Goal: Task Accomplishment & Management: Complete application form

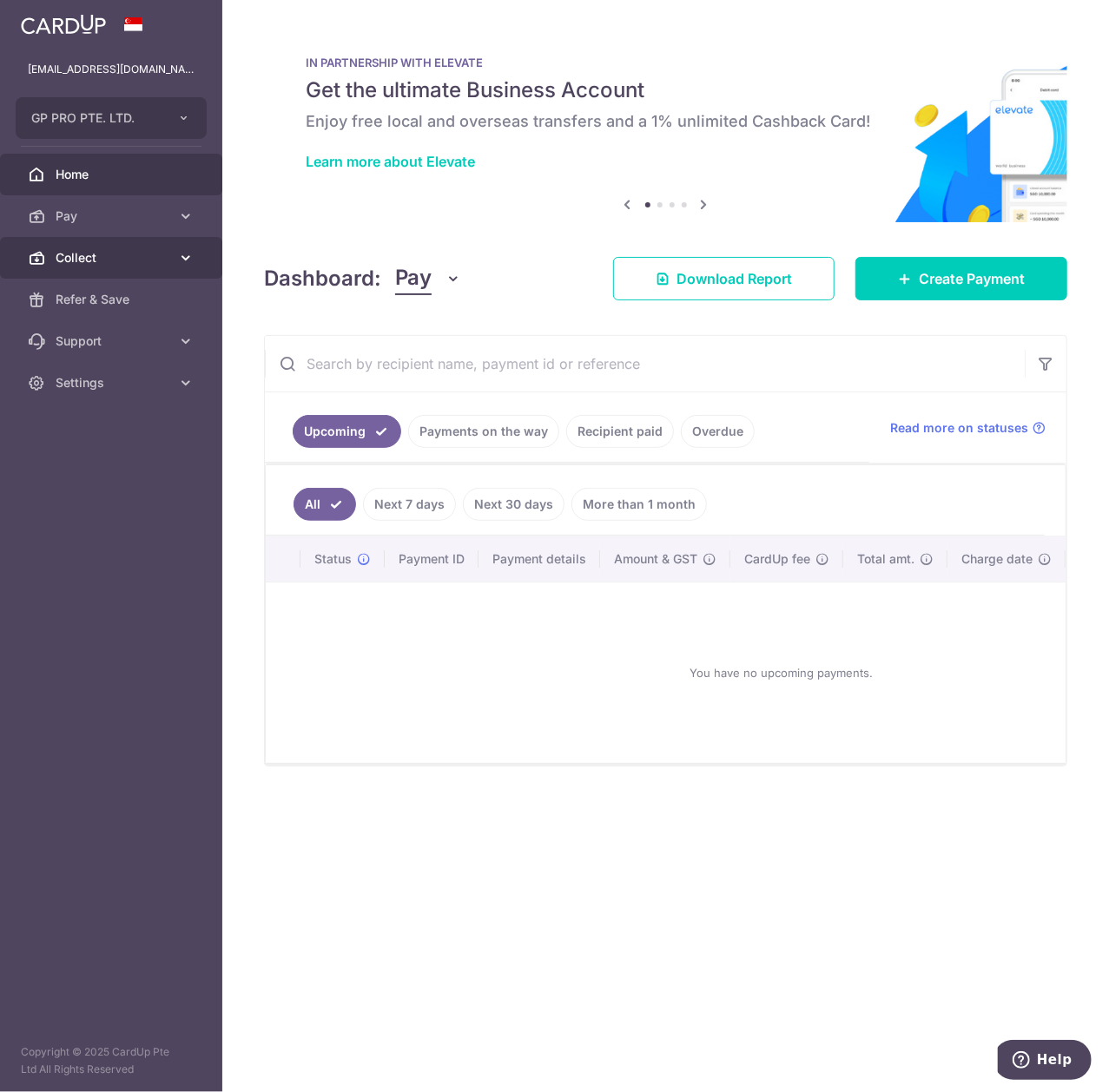
click at [84, 249] on span "Collect" at bounding box center [113, 258] width 115 height 18
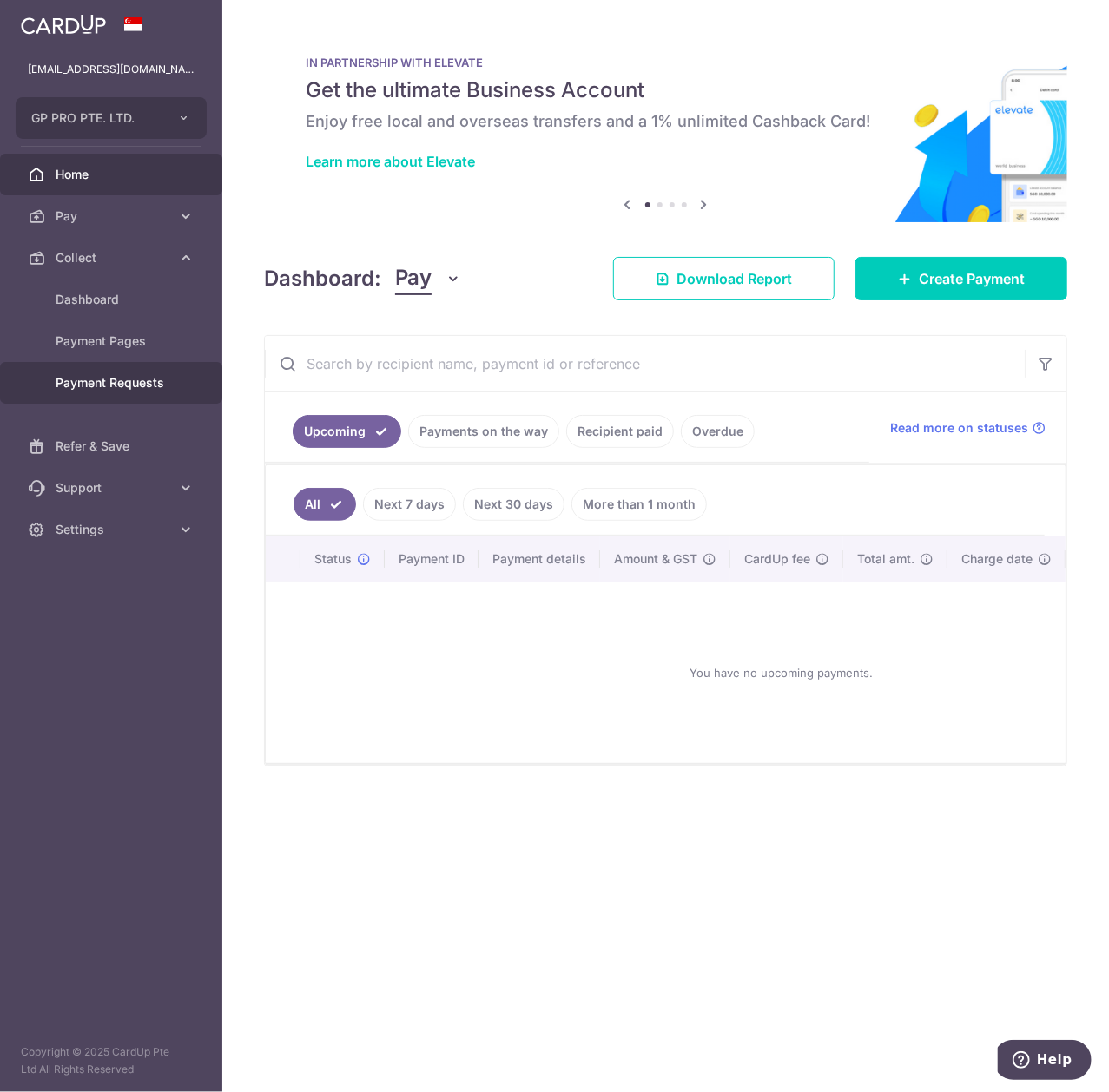
click at [138, 392] on link "Payment Requests" at bounding box center [111, 383] width 222 height 41
click at [175, 385] on link "Payment Requests" at bounding box center [111, 383] width 222 height 41
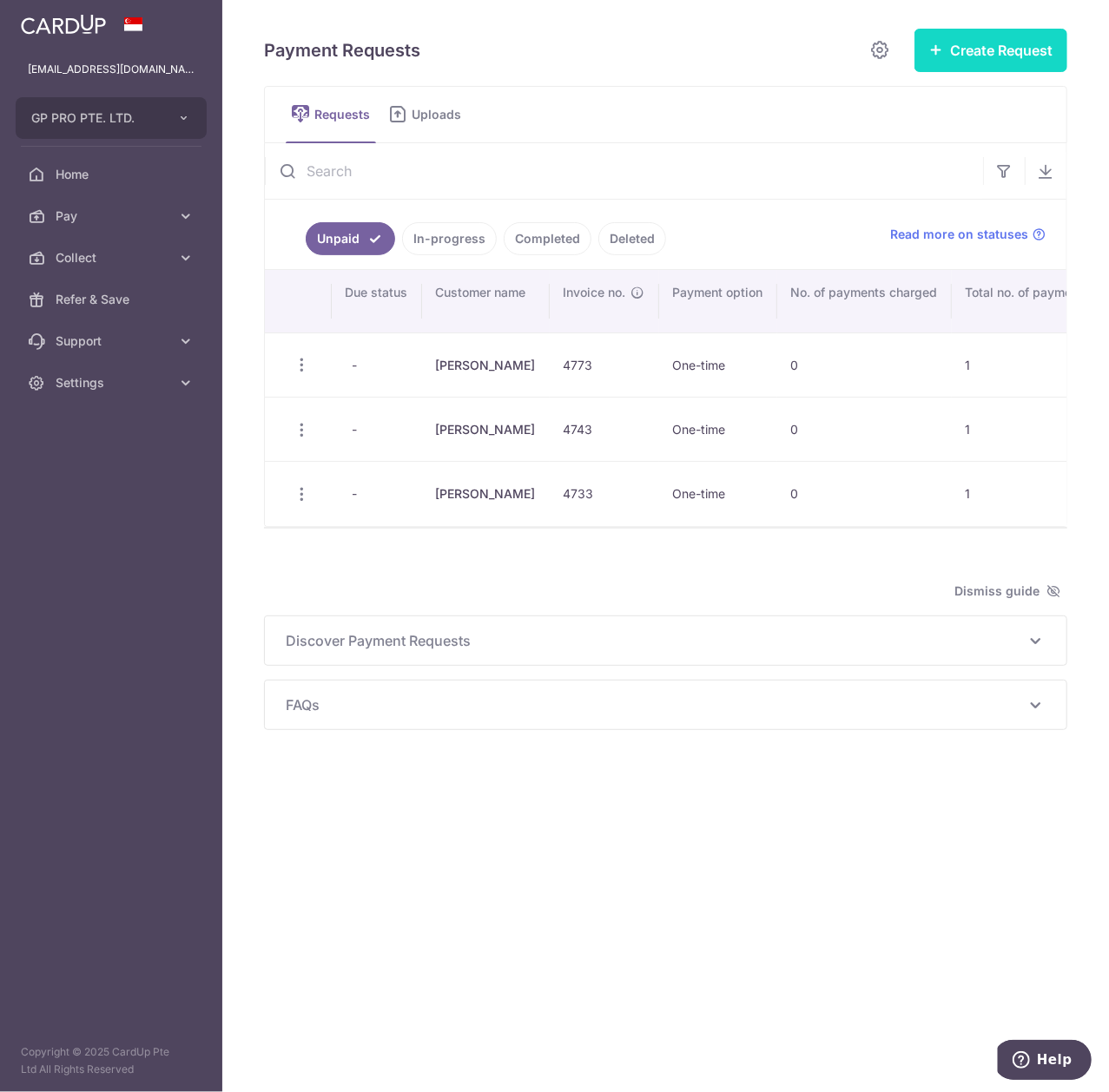
click at [952, 49] on button "Create Request" at bounding box center [990, 50] width 153 height 43
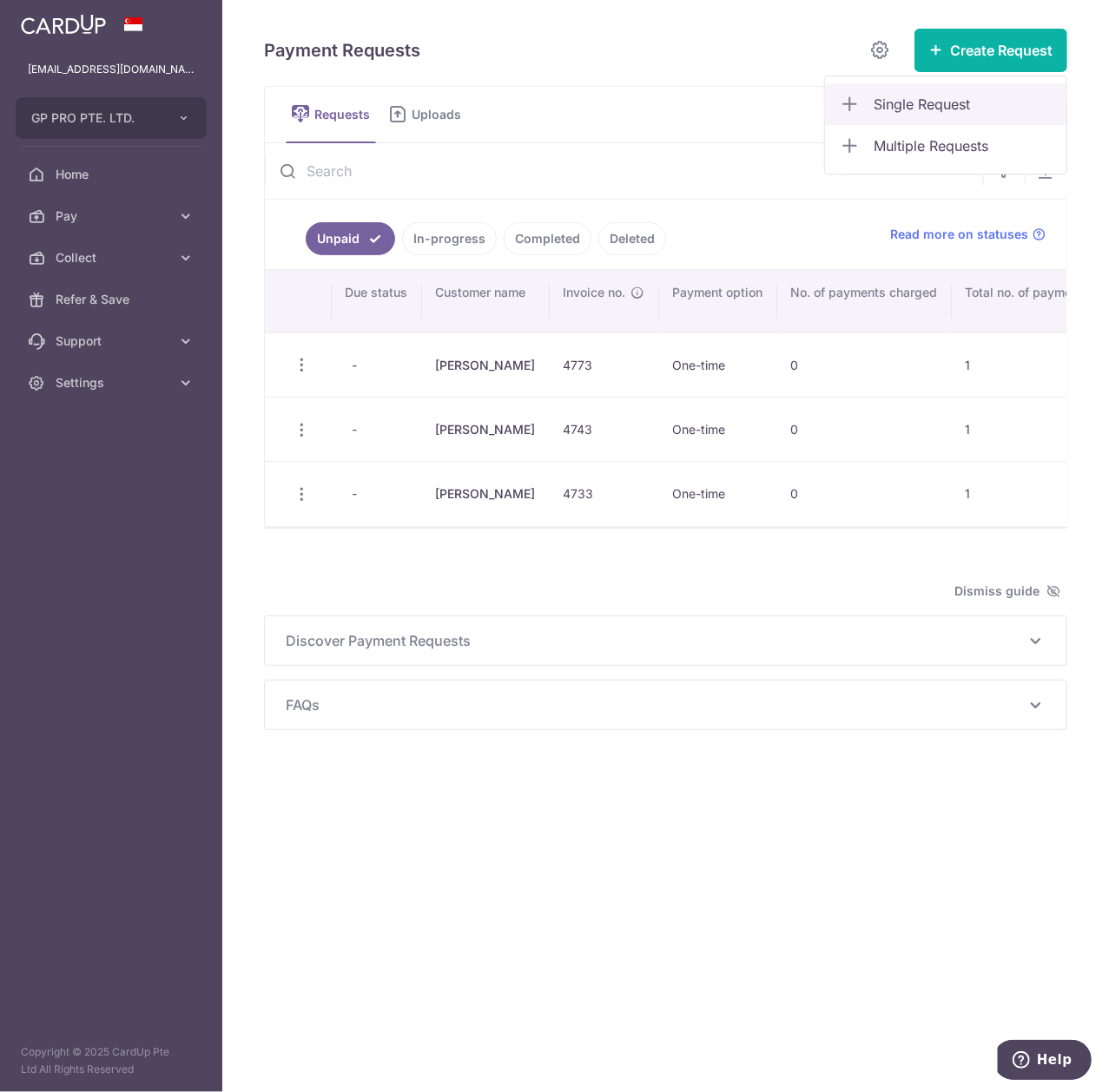
click at [950, 106] on span "Single Request" at bounding box center [963, 104] width 179 height 21
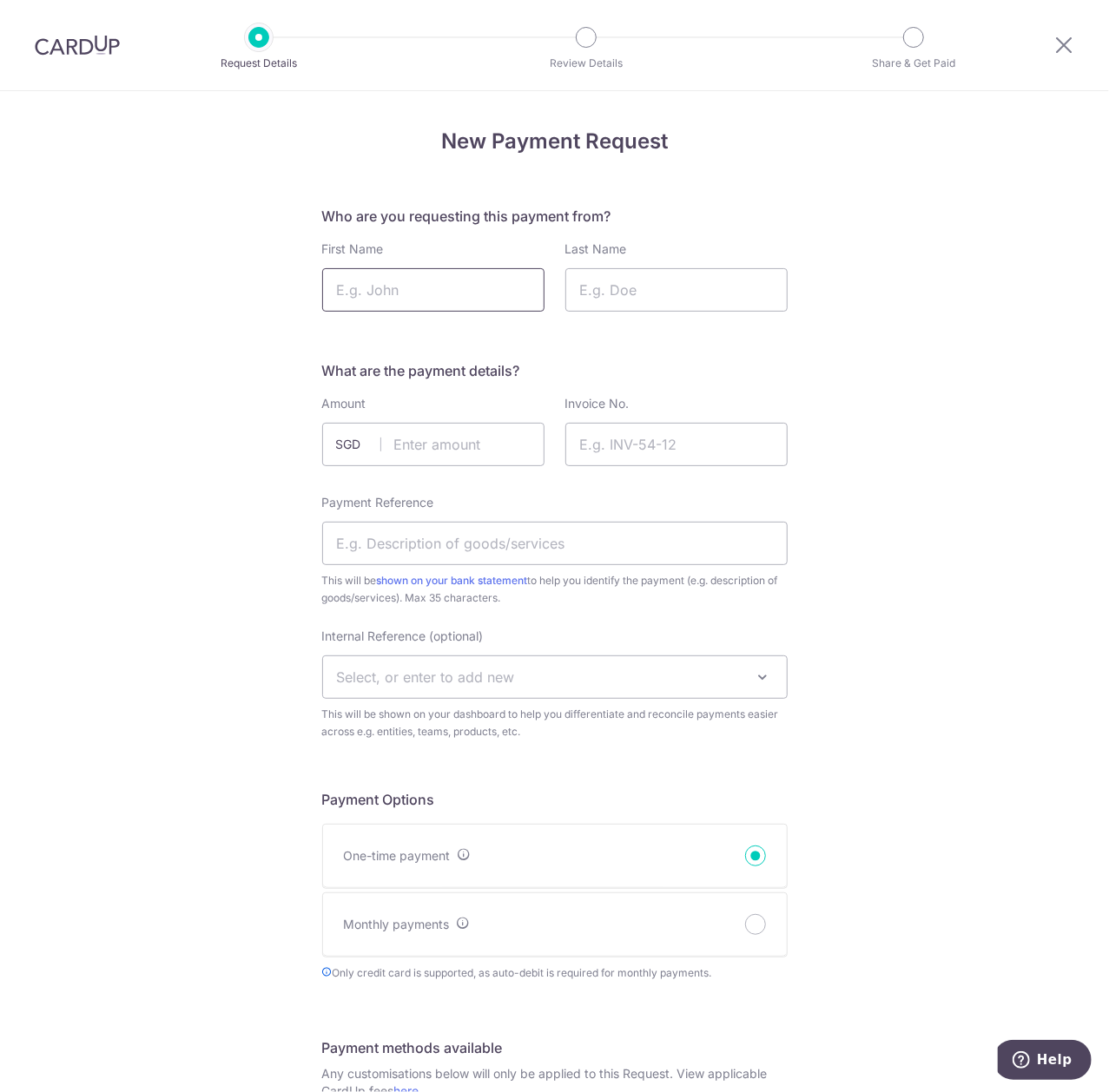
click at [432, 286] on input "First Name" at bounding box center [434, 289] width 222 height 43
type input "Joi"
click at [654, 295] on input "Last Name" at bounding box center [676, 289] width 222 height 43
type input "Chua"
click at [491, 448] on input "text" at bounding box center [434, 444] width 222 height 43
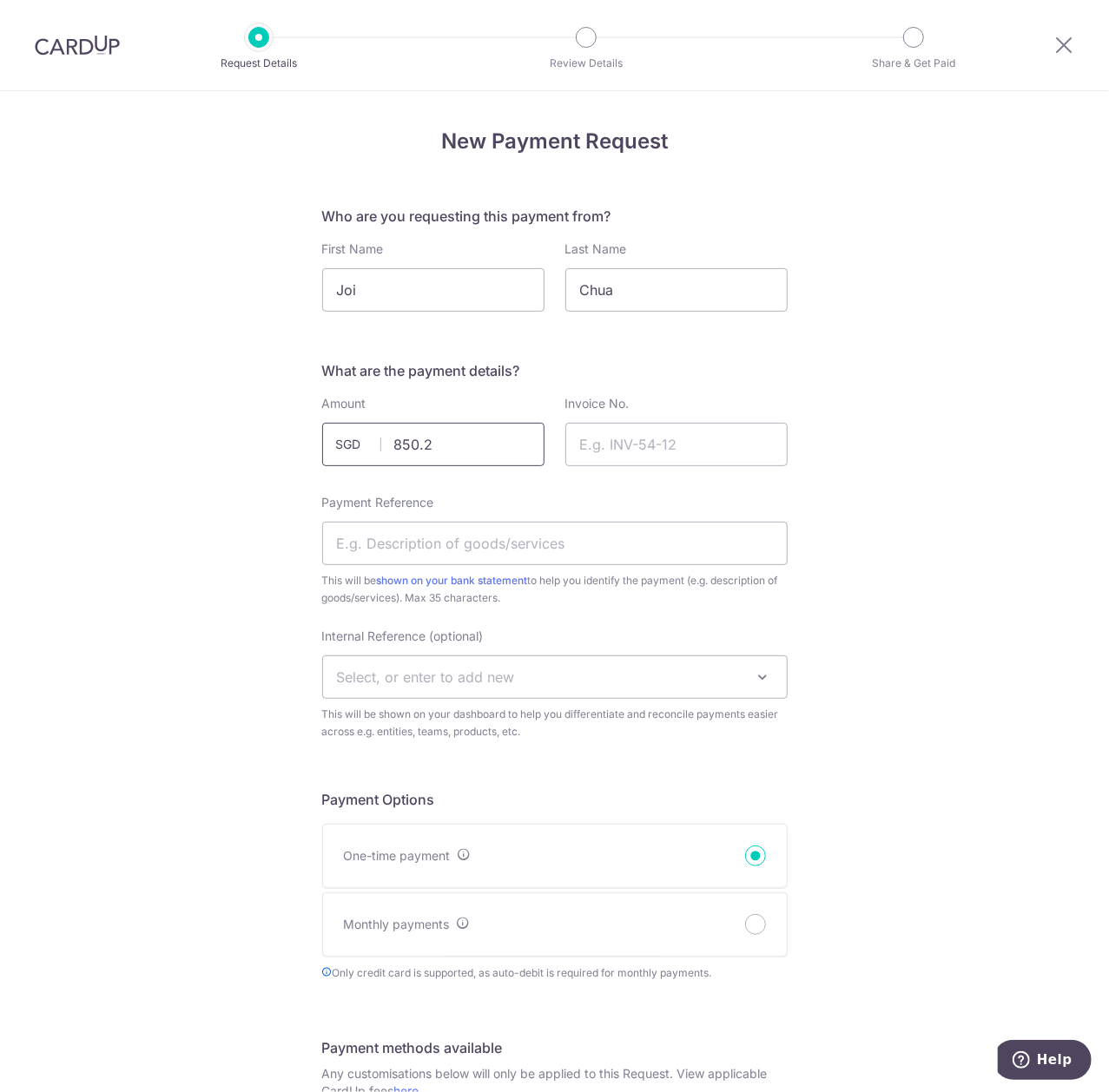
type input "850.20"
click at [637, 457] on input "Invoice No." at bounding box center [676, 444] width 222 height 43
type input "4774"
click at [577, 533] on input "Payment Reference" at bounding box center [555, 543] width 465 height 43
type input "V"
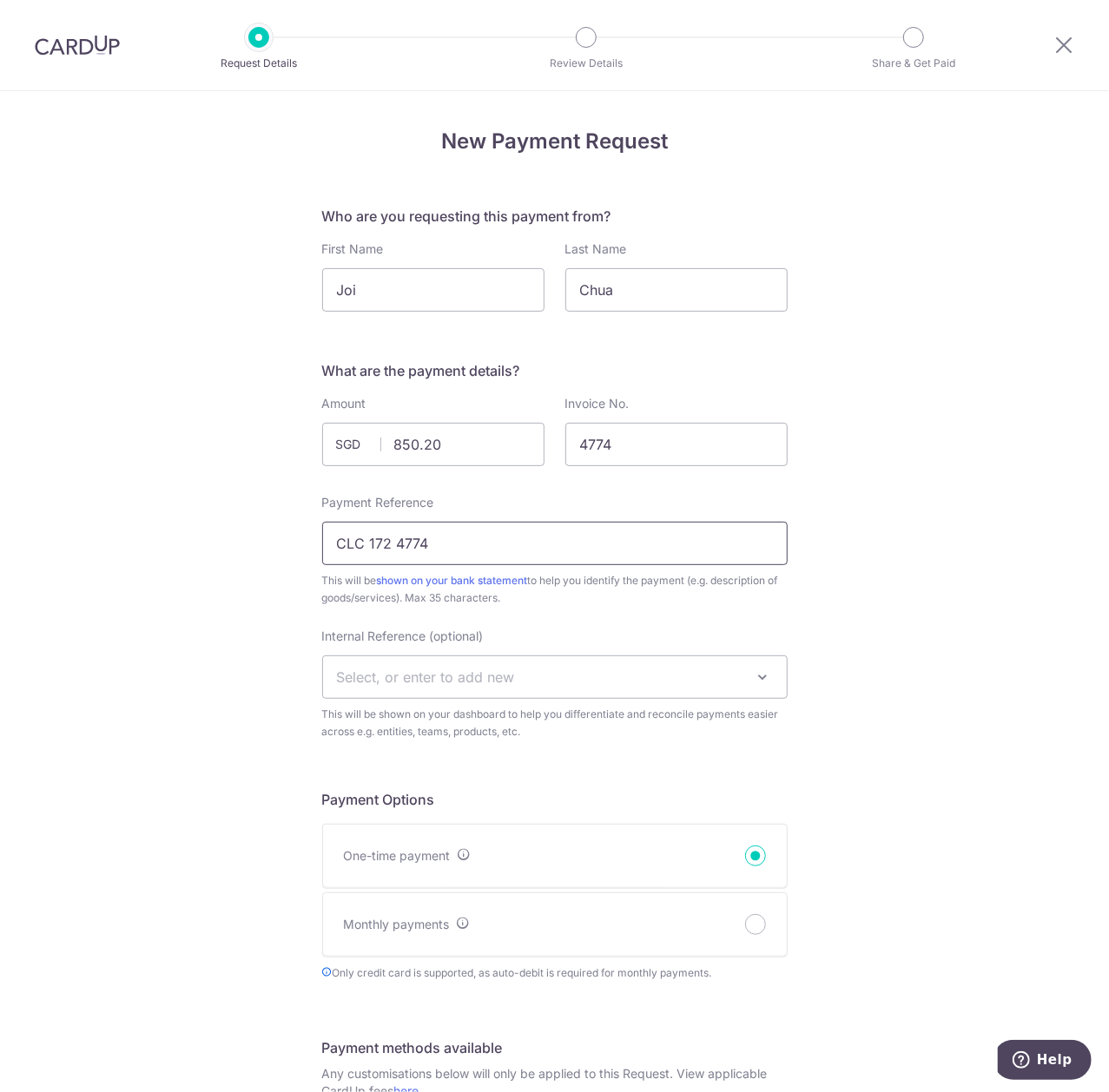
type input "CLC 172 4774"
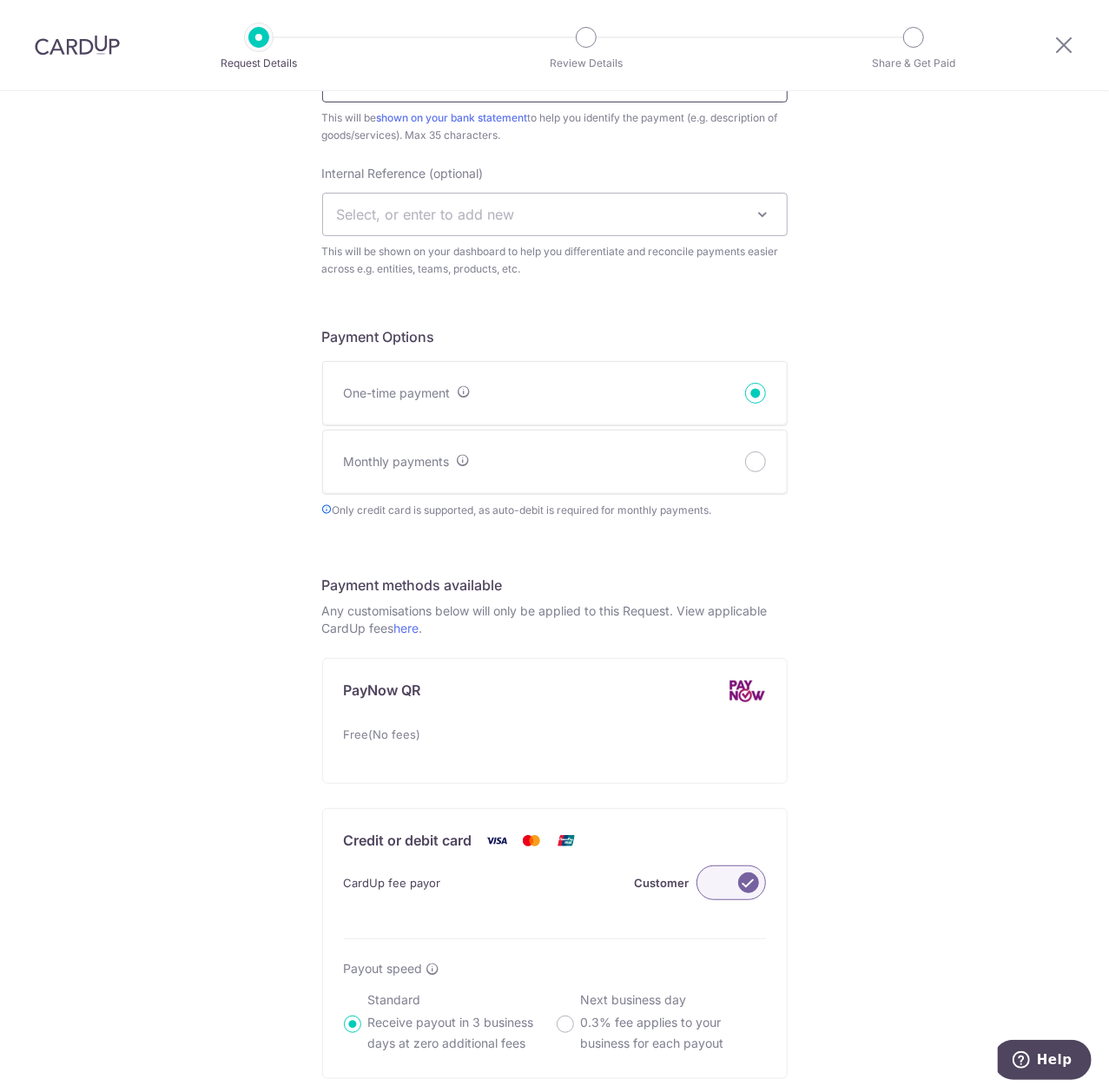
scroll to position [578, 0]
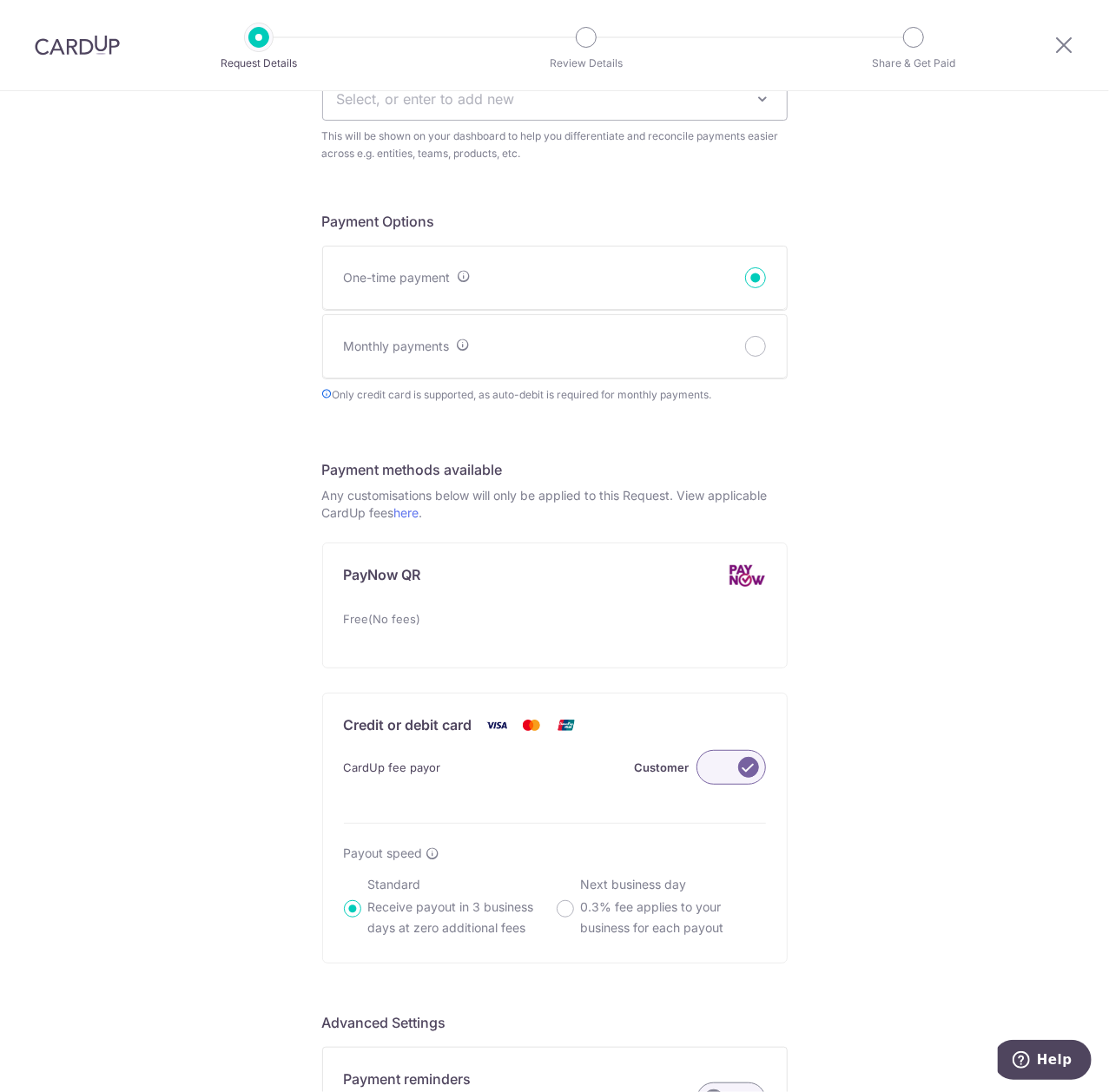
click at [733, 775] on label at bounding box center [731, 767] width 70 height 34
click at [0, 0] on input "Customer" at bounding box center [0, 0] width 0 height 0
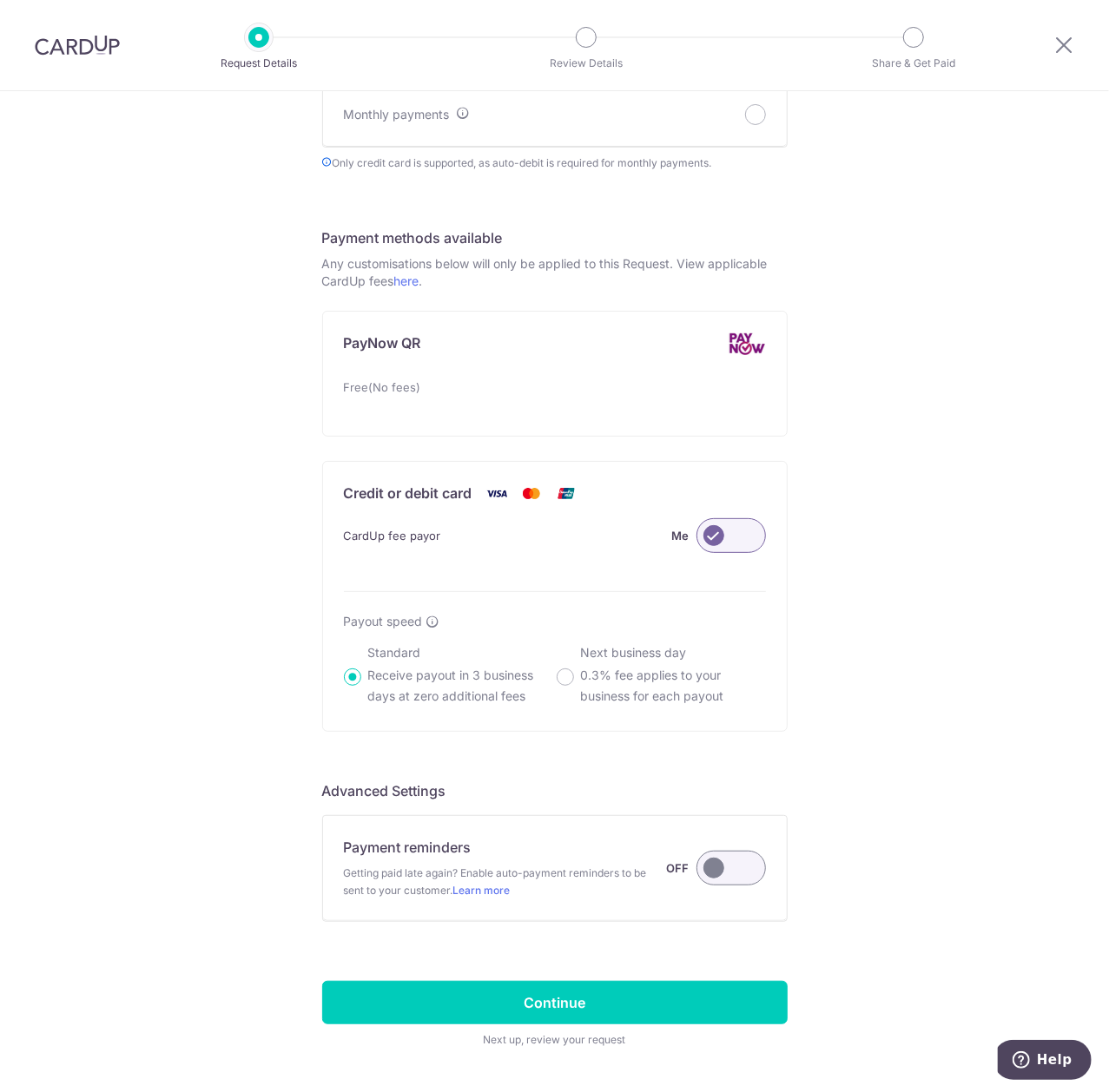
scroll to position [873, 0]
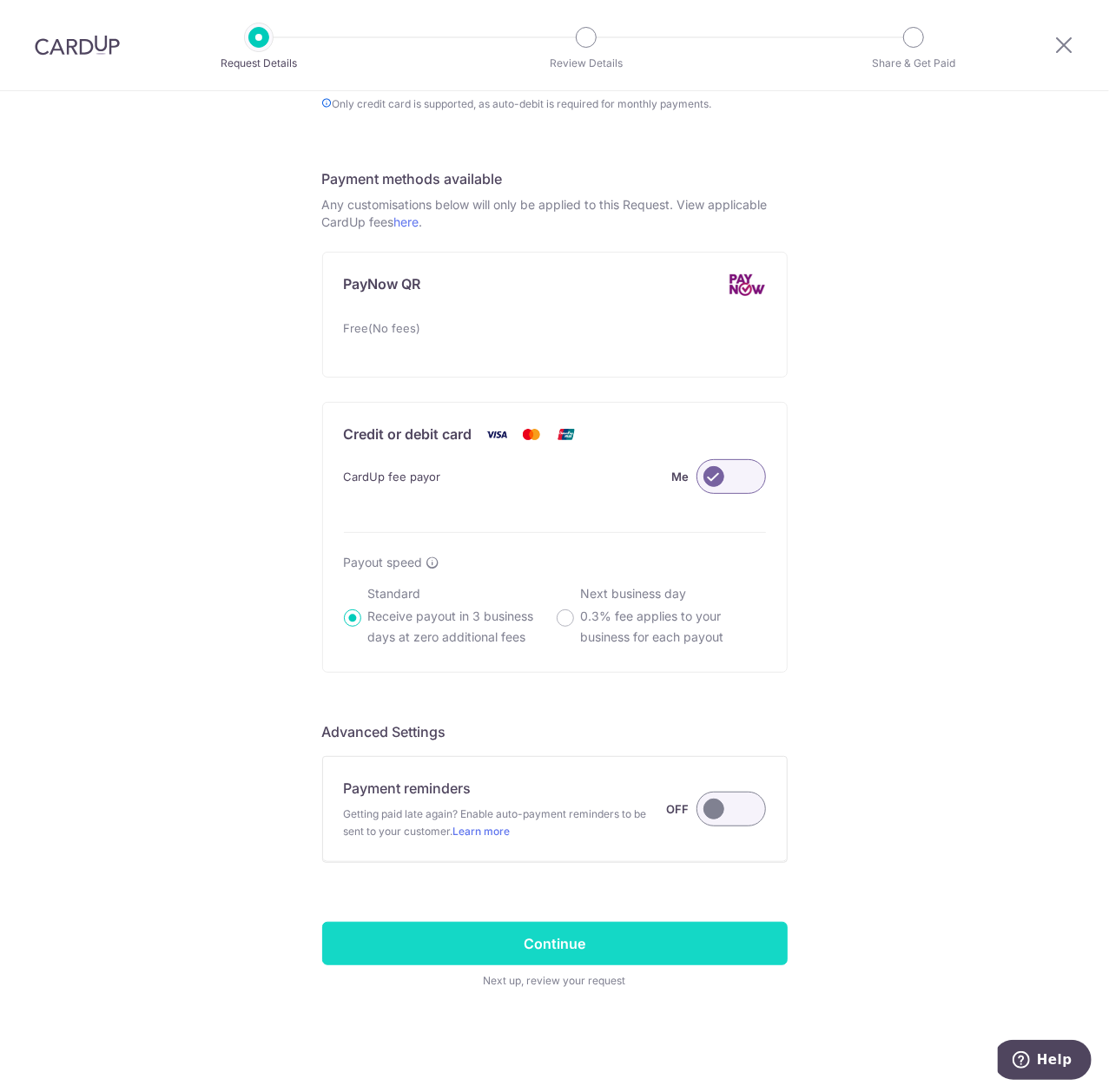
click at [569, 932] on input "Continue" at bounding box center [555, 943] width 465 height 43
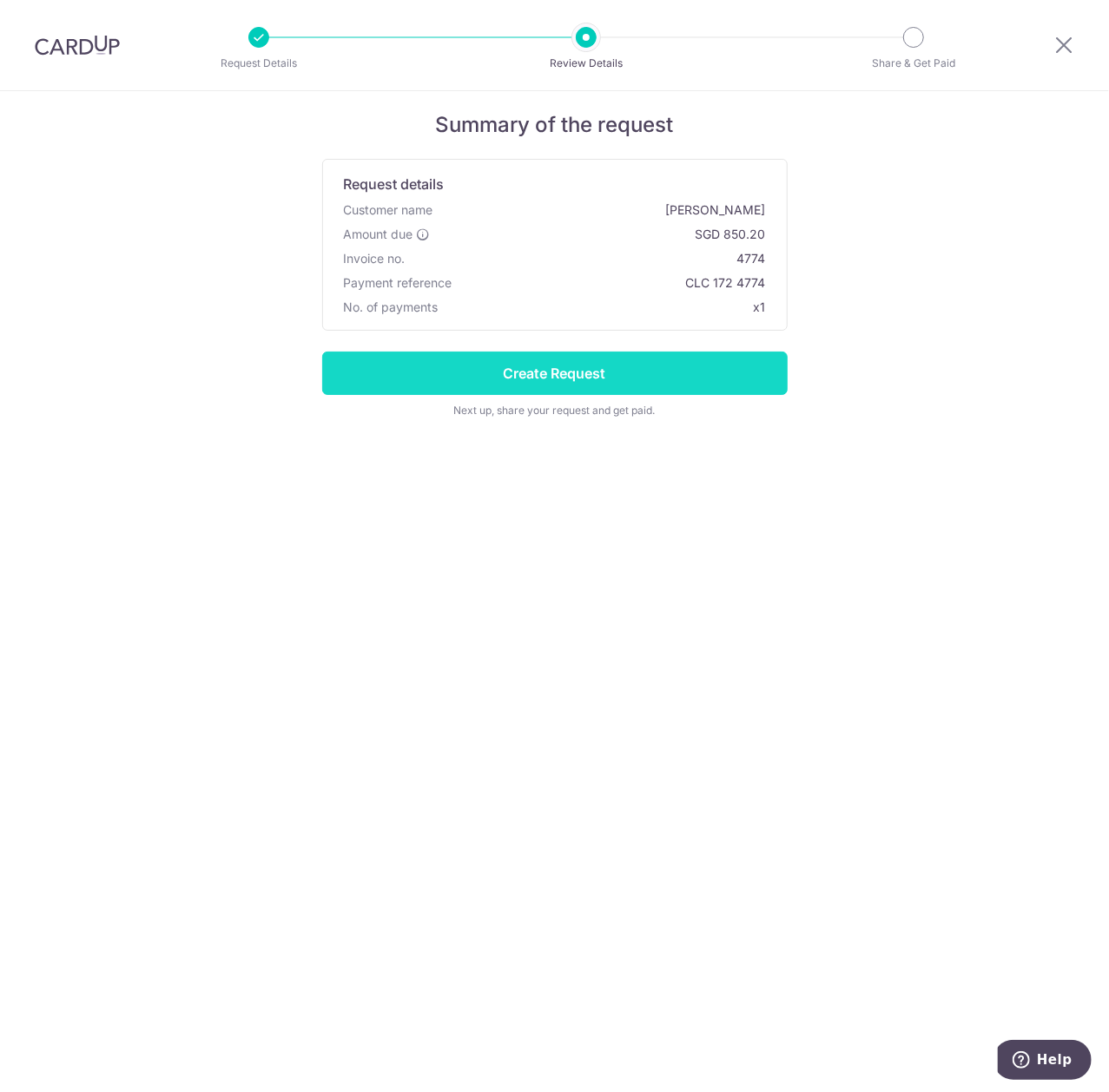
click at [678, 374] on input "Create Request" at bounding box center [555, 373] width 465 height 43
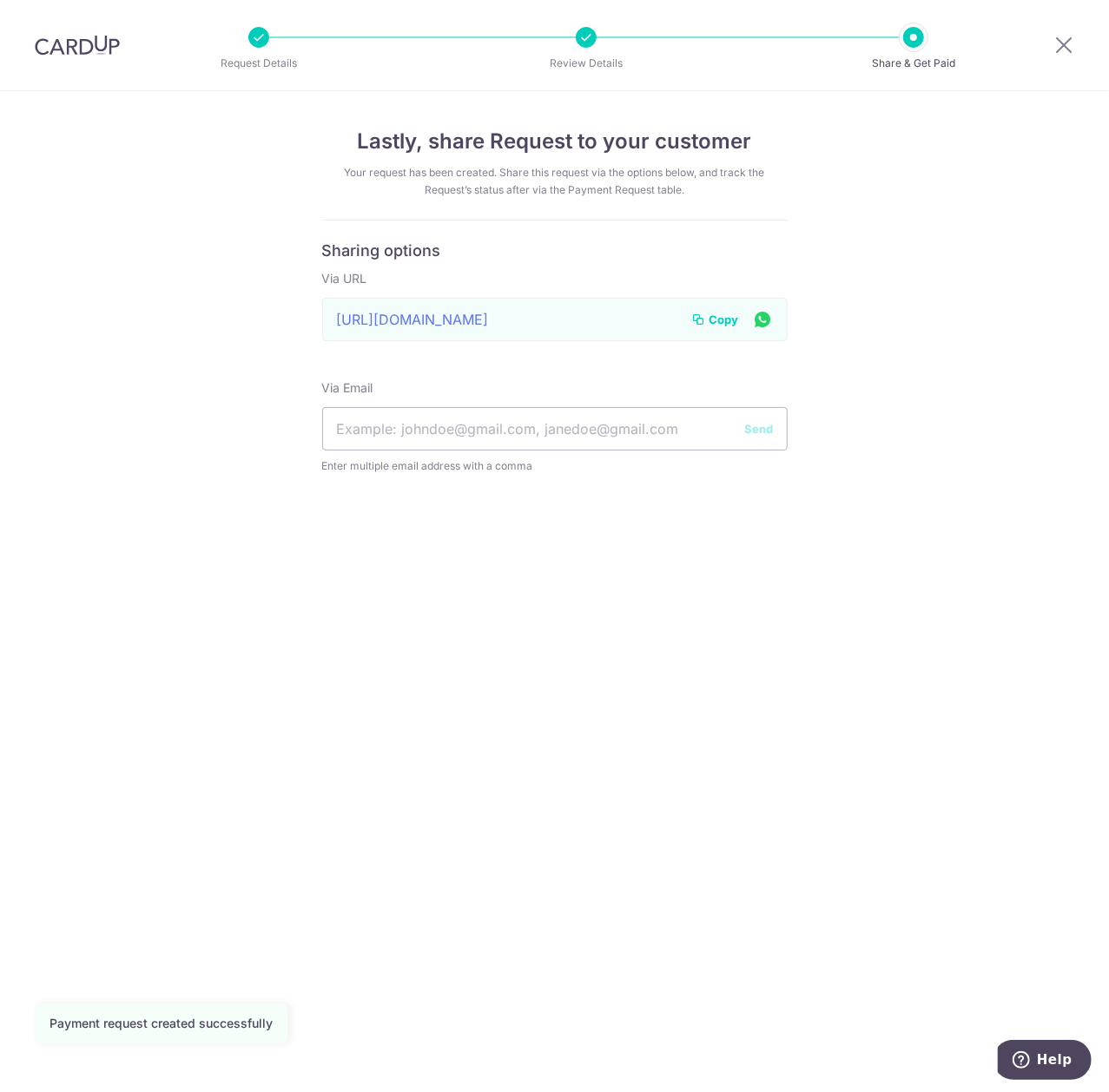
drag, startPoint x: 699, startPoint y: 323, endPoint x: 678, endPoint y: 321, distance: 21.1
click at [699, 321] on icon at bounding box center [699, 320] width 14 height 14
click at [1067, 46] on icon at bounding box center [1064, 44] width 21 height 22
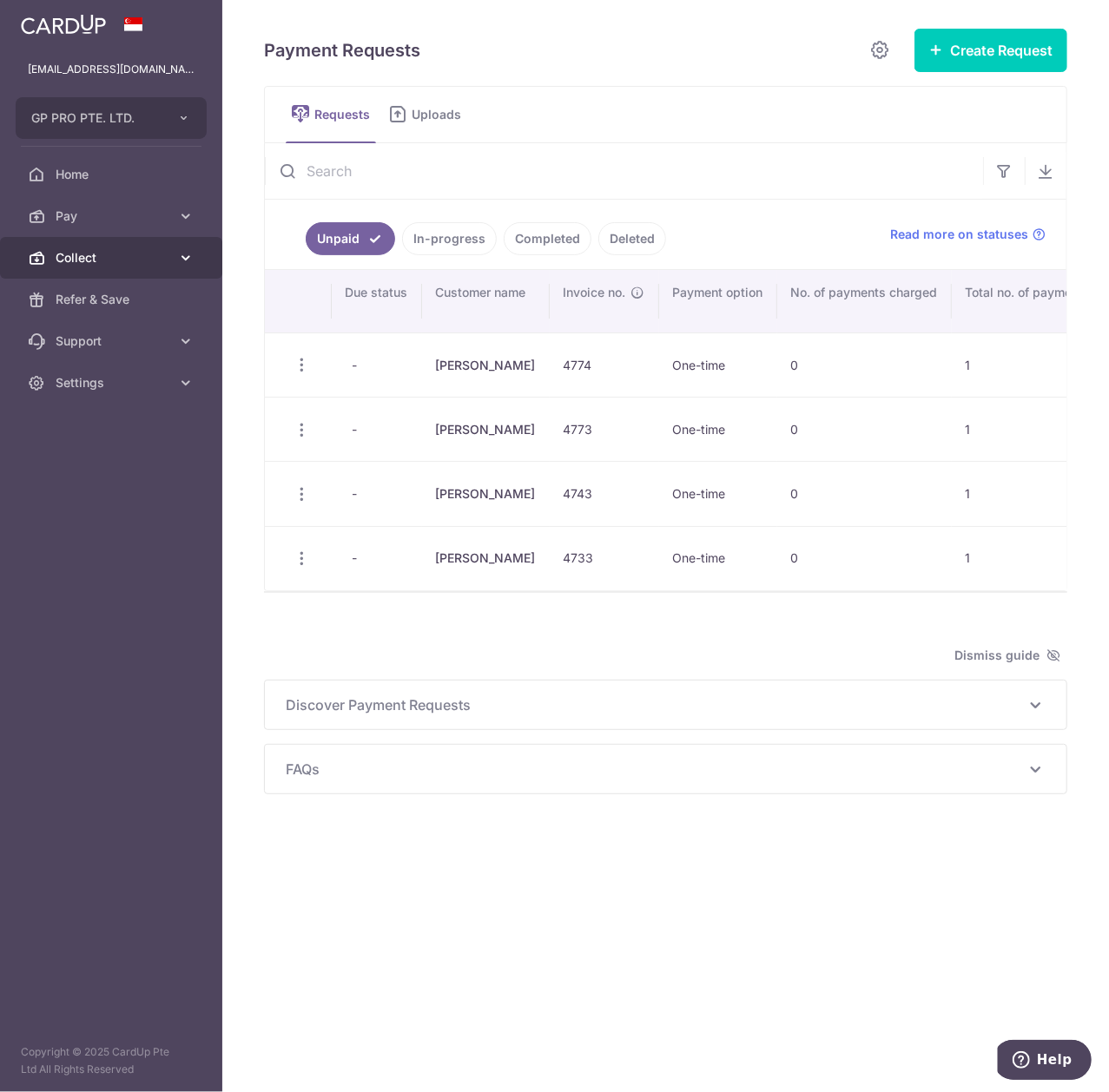
click at [175, 258] on link "Collect" at bounding box center [111, 257] width 222 height 41
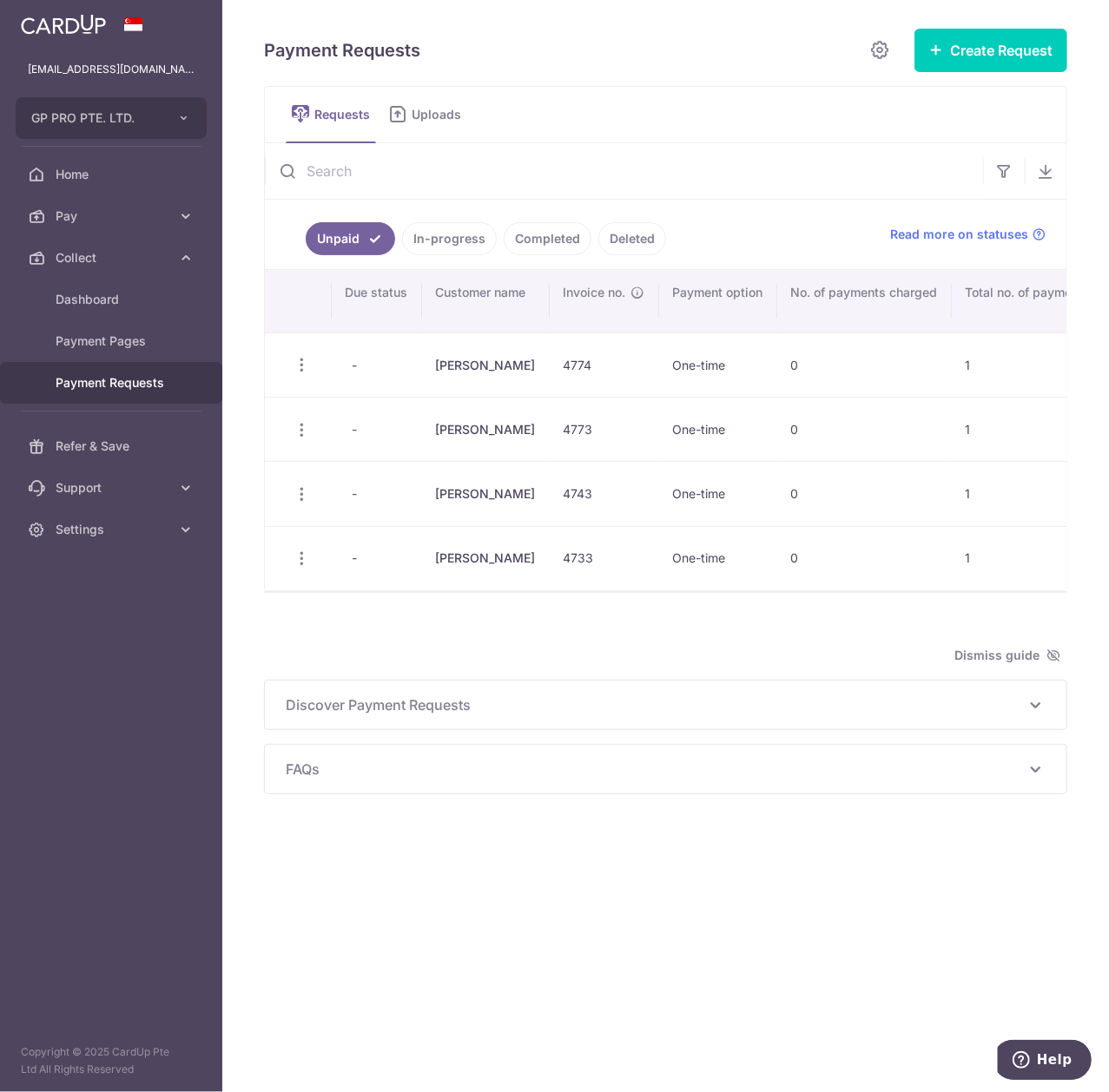
click at [179, 390] on link "Payment Requests" at bounding box center [111, 383] width 222 height 41
click at [1011, 42] on button "Create Request" at bounding box center [990, 50] width 153 height 43
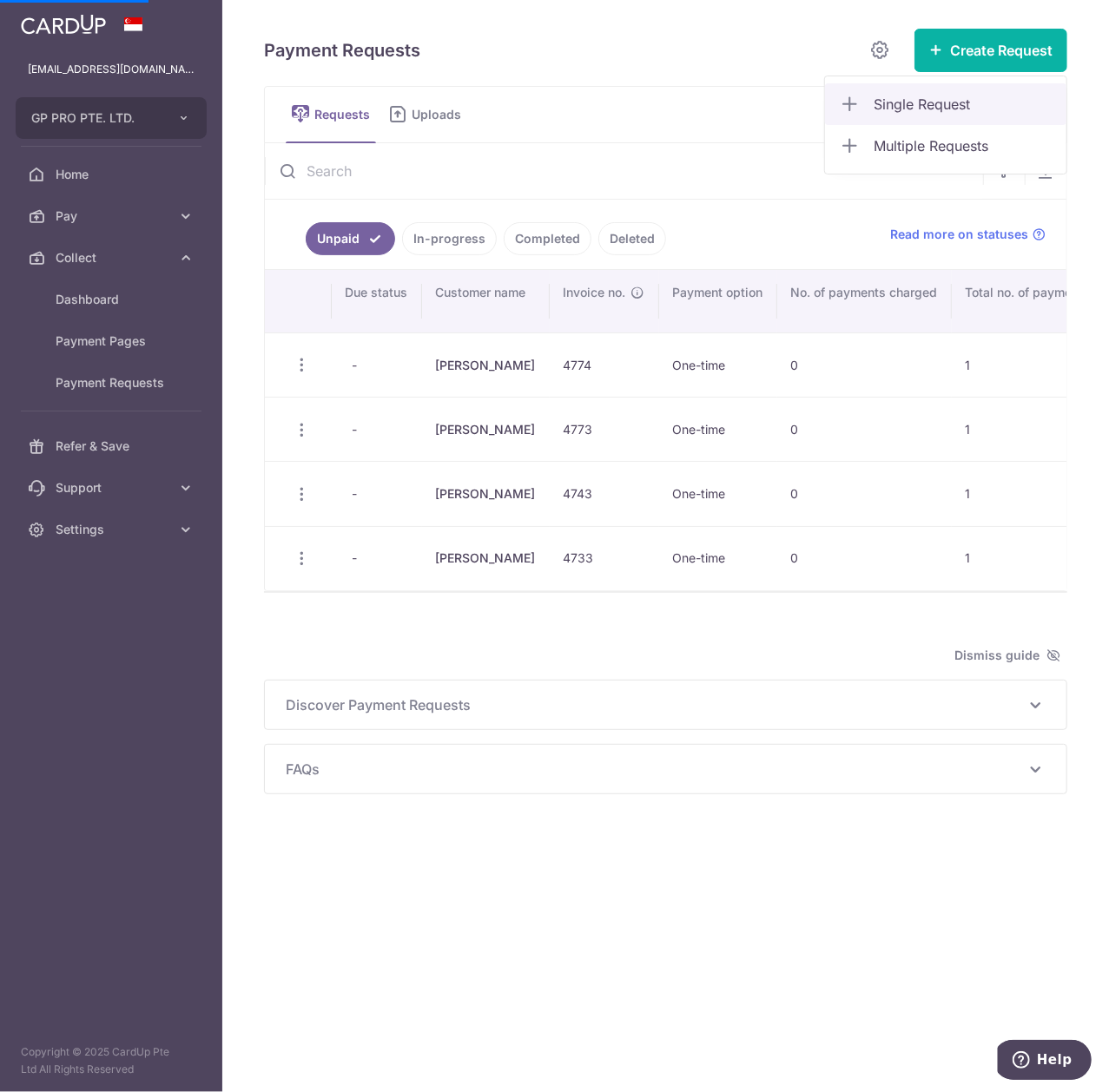
click at [939, 108] on span "Single Request" at bounding box center [963, 104] width 179 height 21
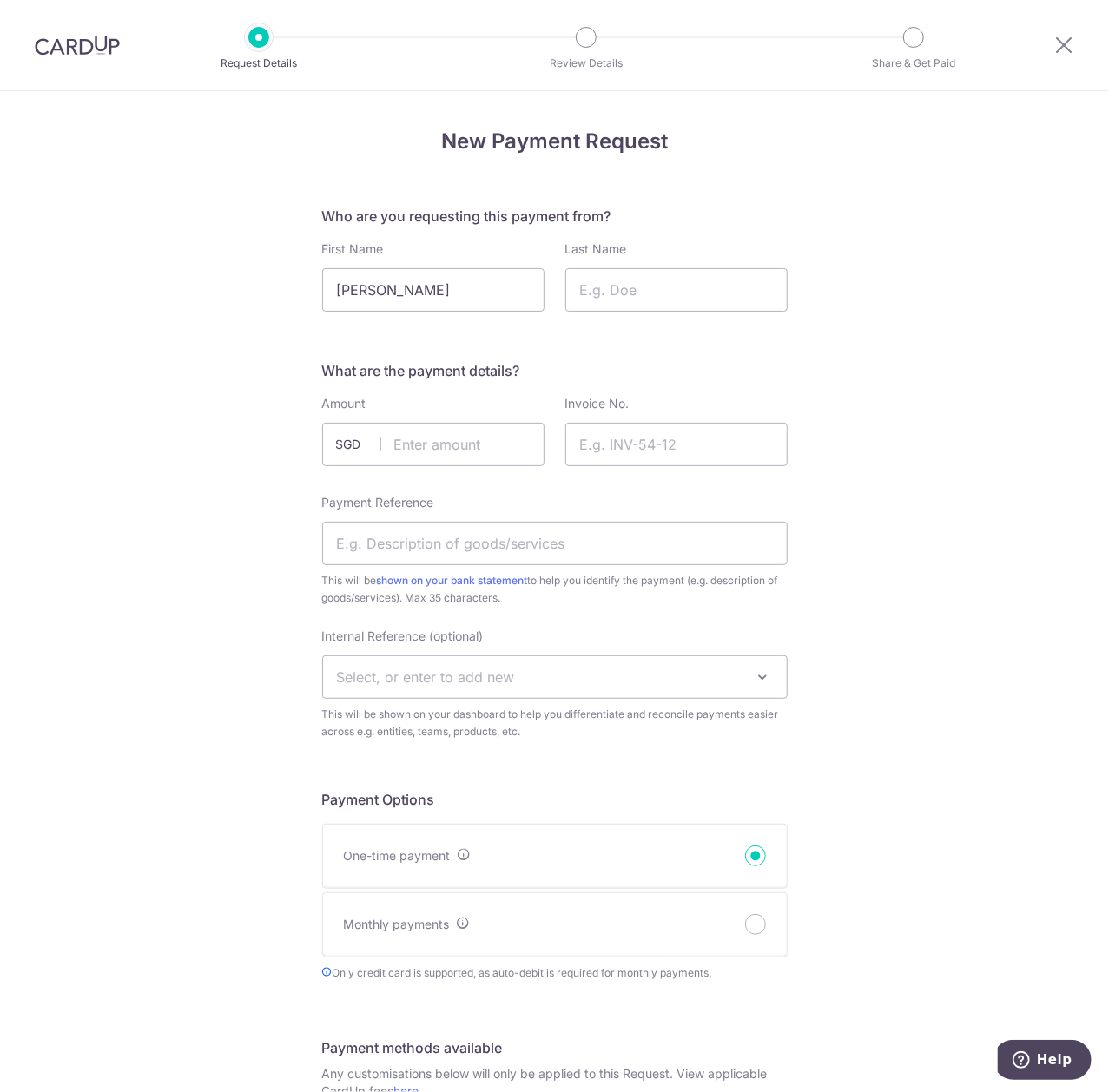
type input "[PERSON_NAME]"
click at [685, 299] on input "Last Name" at bounding box center [676, 289] width 222 height 43
type input "Au"
click at [498, 446] on input "text" at bounding box center [434, 444] width 222 height 43
type input "283.40"
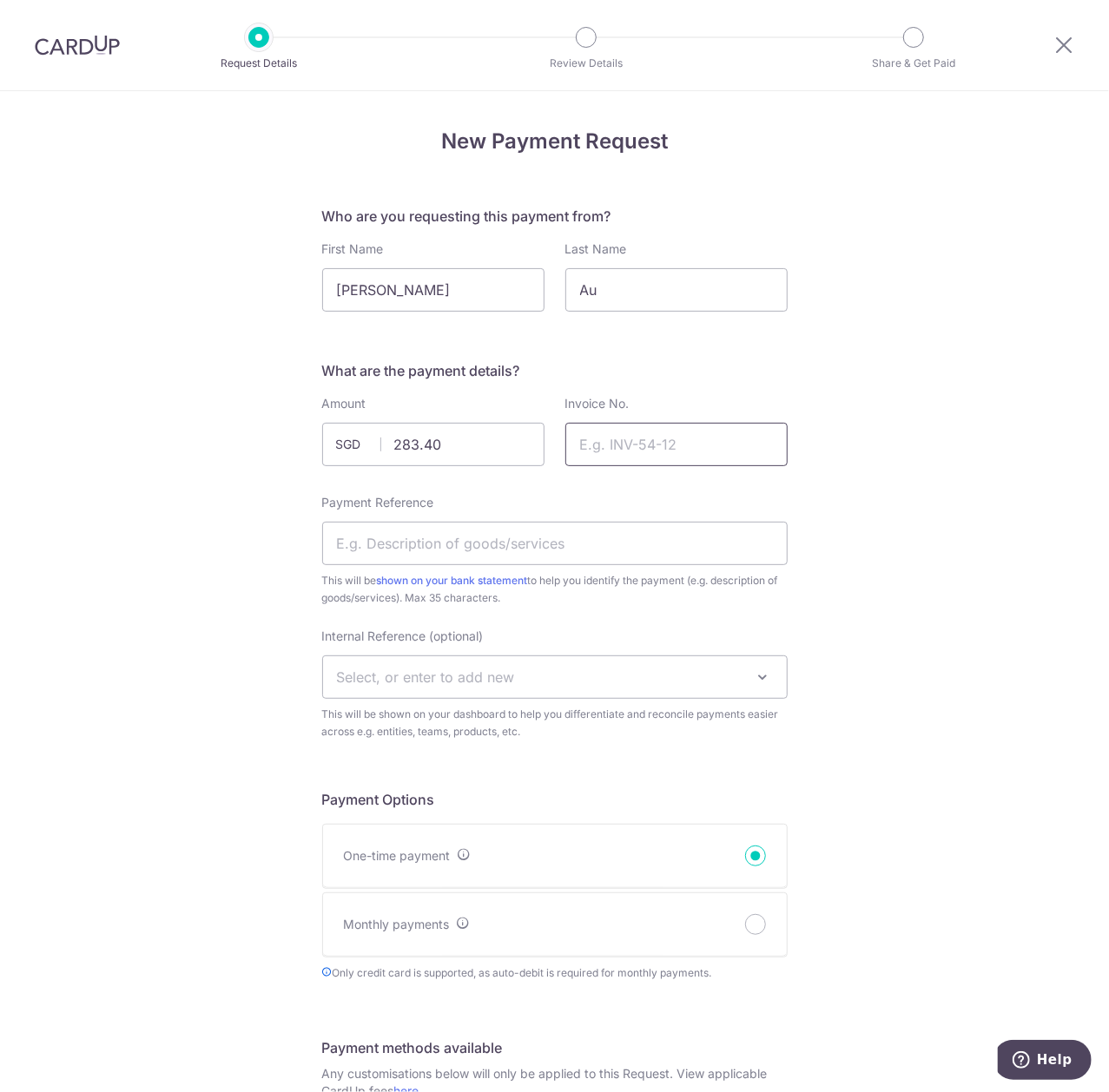
click at [643, 453] on input "Invoice No." at bounding box center [676, 444] width 222 height 43
type input "4772"
click at [582, 543] on input "Payment Reference" at bounding box center [555, 543] width 465 height 43
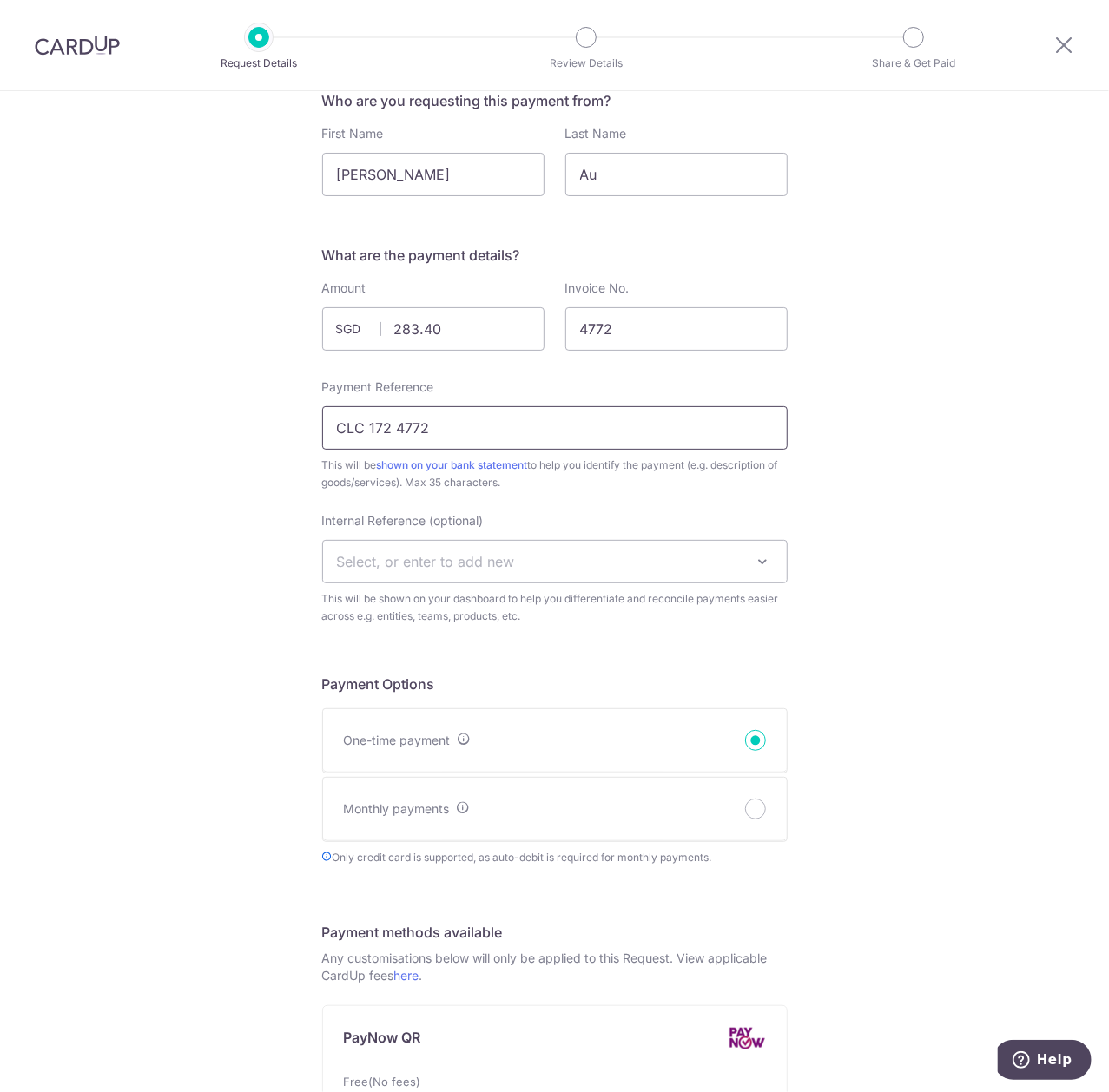
scroll to position [463, 0]
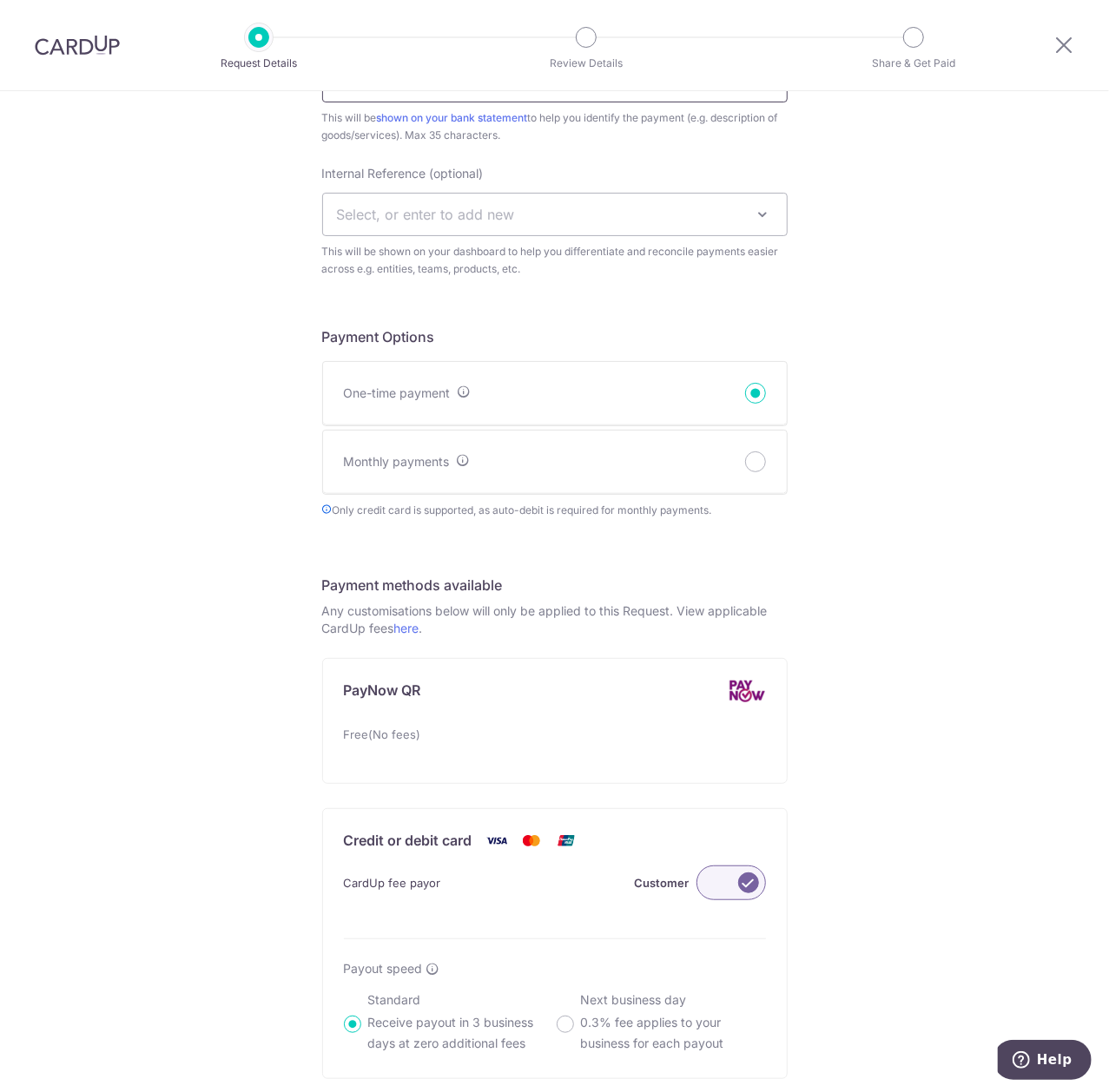
type input "CLC 172 4772"
click at [721, 880] on label at bounding box center [731, 882] width 70 height 34
click at [0, 0] on input "Customer" at bounding box center [0, 0] width 0 height 0
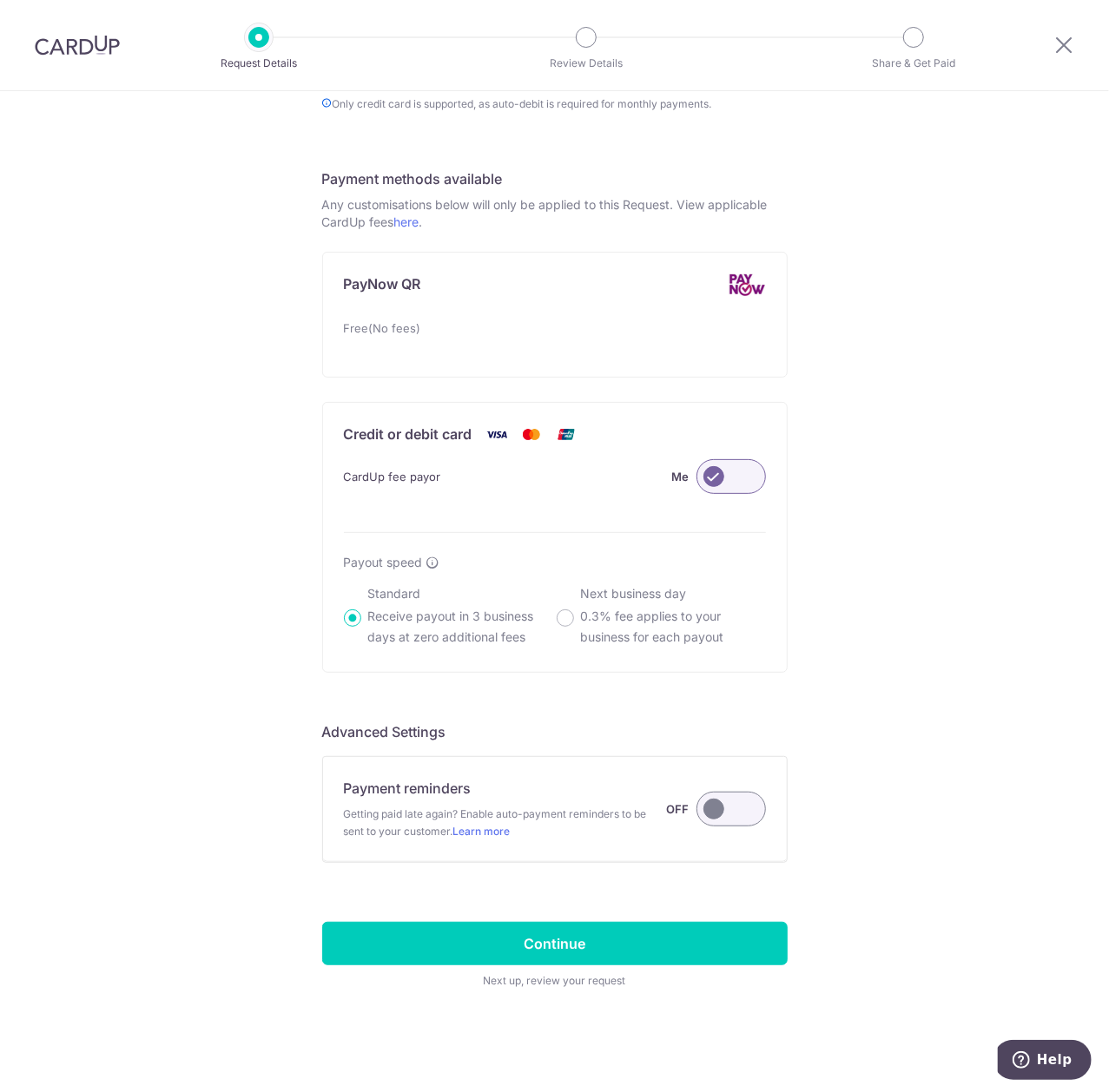
scroll to position [873, 0]
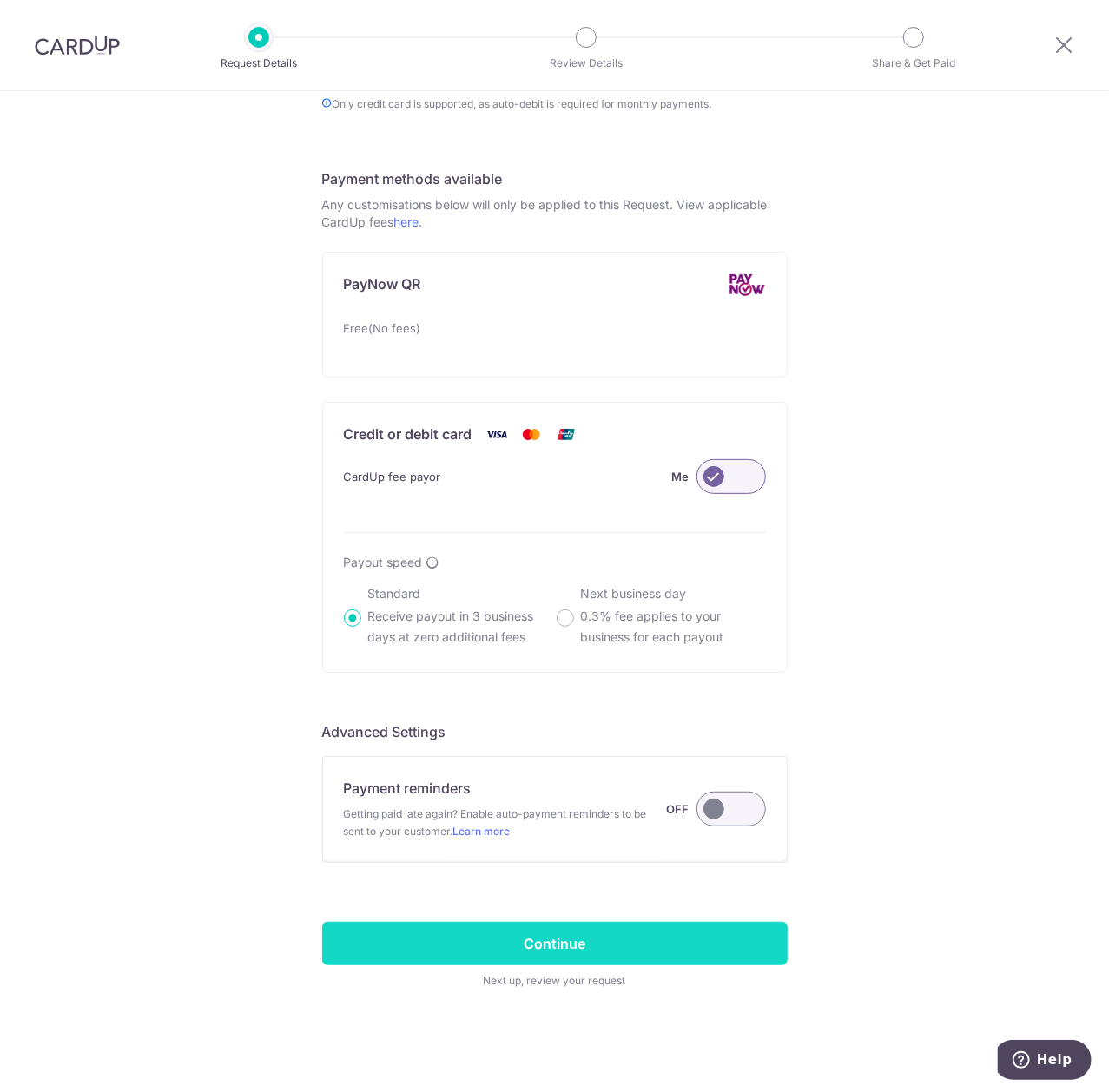
click at [625, 960] on input "Continue" at bounding box center [555, 943] width 465 height 43
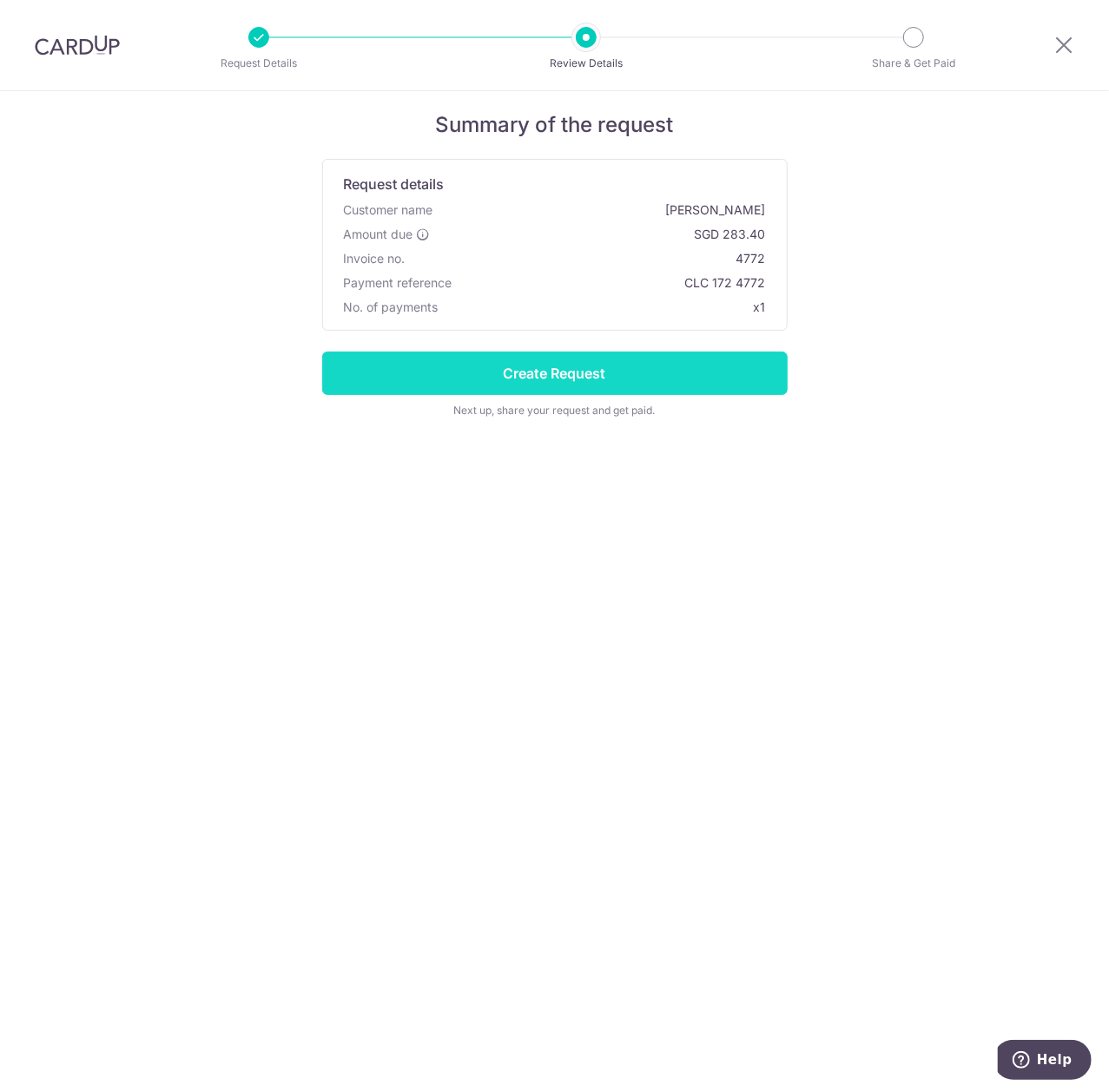
click at [588, 379] on input "Create Request" at bounding box center [555, 373] width 465 height 43
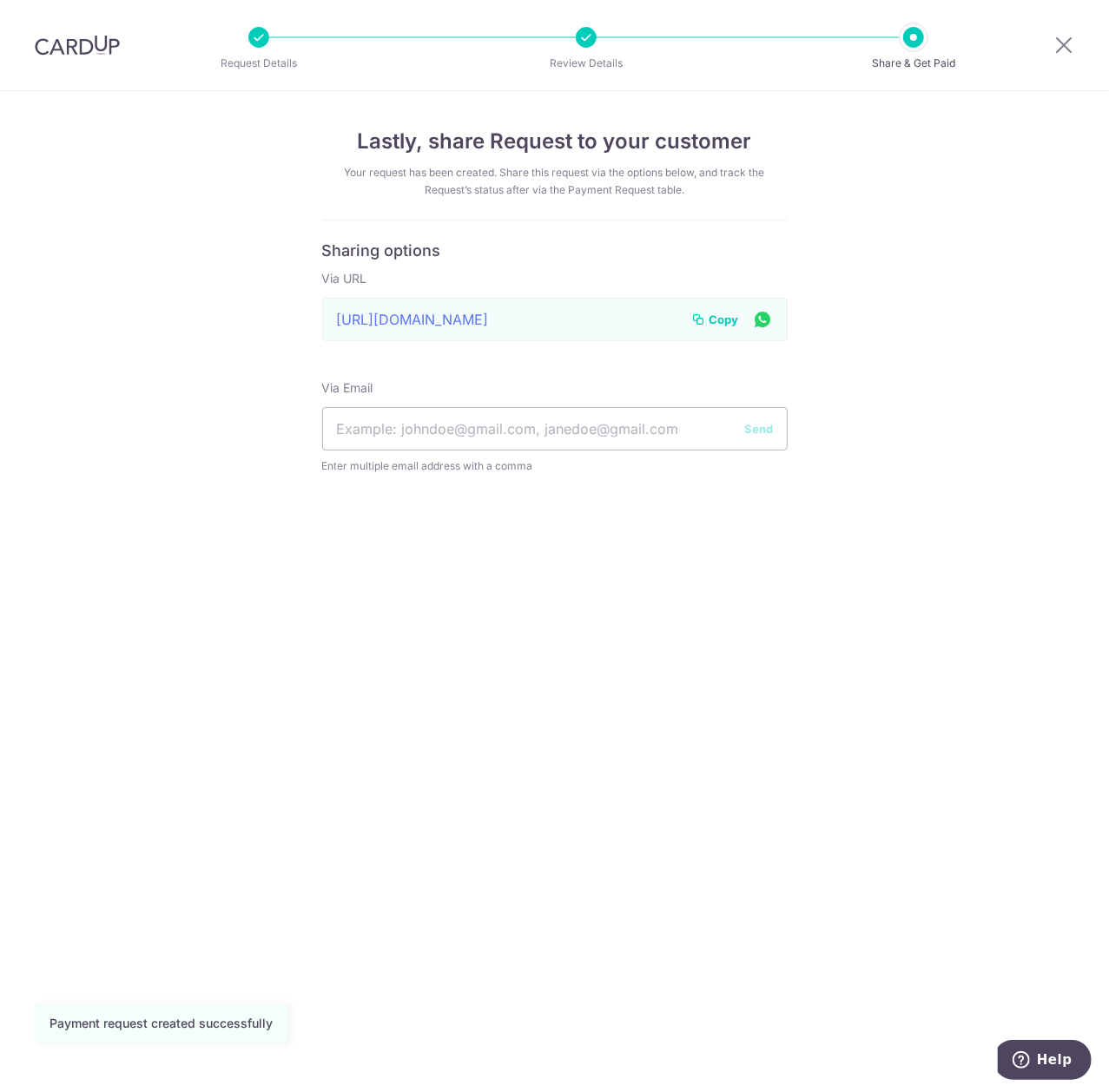
click at [717, 307] on div "[URL][DOMAIN_NAME] Link to page copied to clipboard Copy" at bounding box center [555, 319] width 465 height 43
click at [718, 311] on span "Copy" at bounding box center [724, 320] width 29 height 18
copy div "Link to page copied to clipboard C"
click at [1067, 46] on icon at bounding box center [1064, 44] width 21 height 22
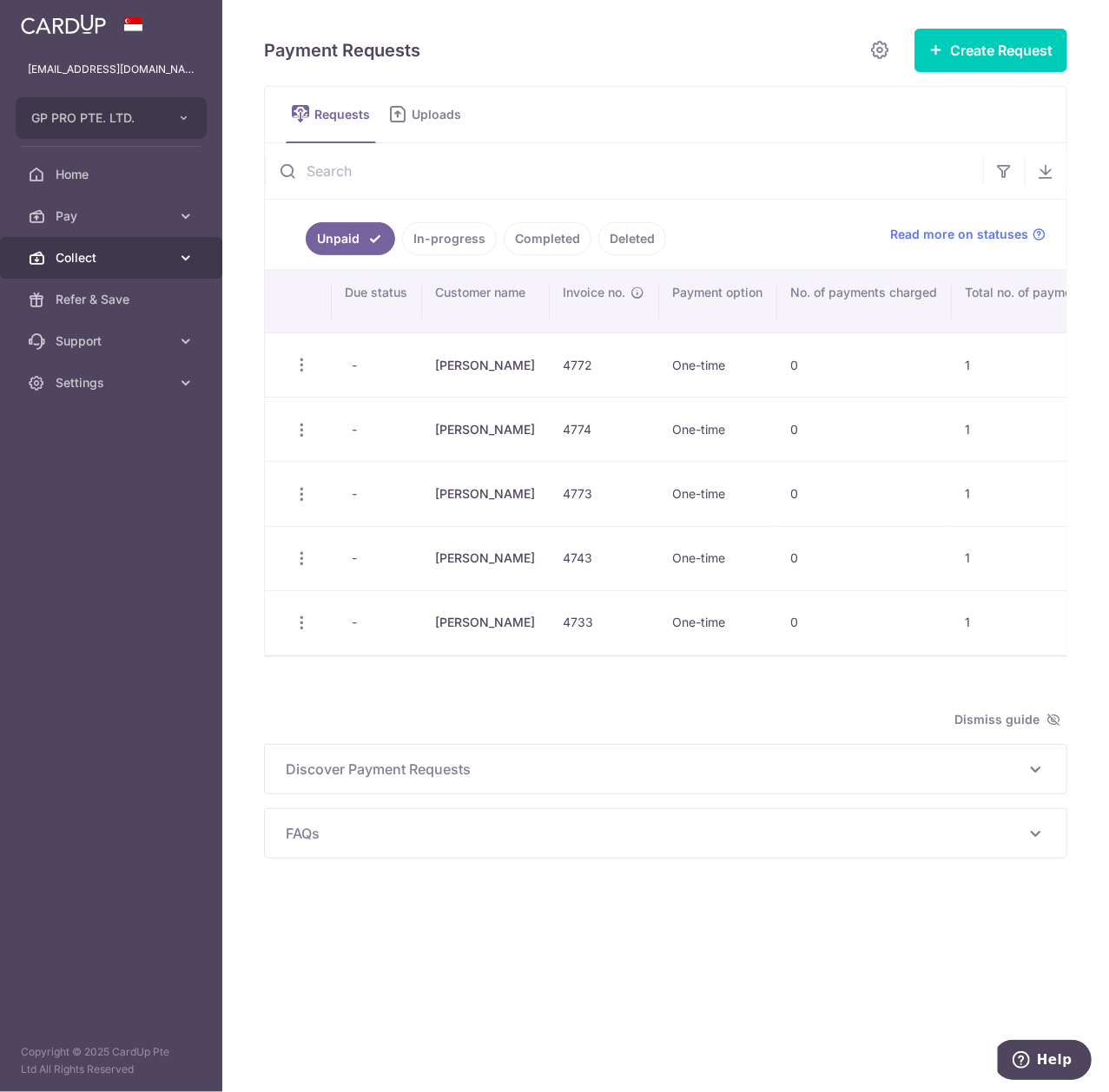
click at [157, 247] on link "Collect" at bounding box center [111, 257] width 222 height 41
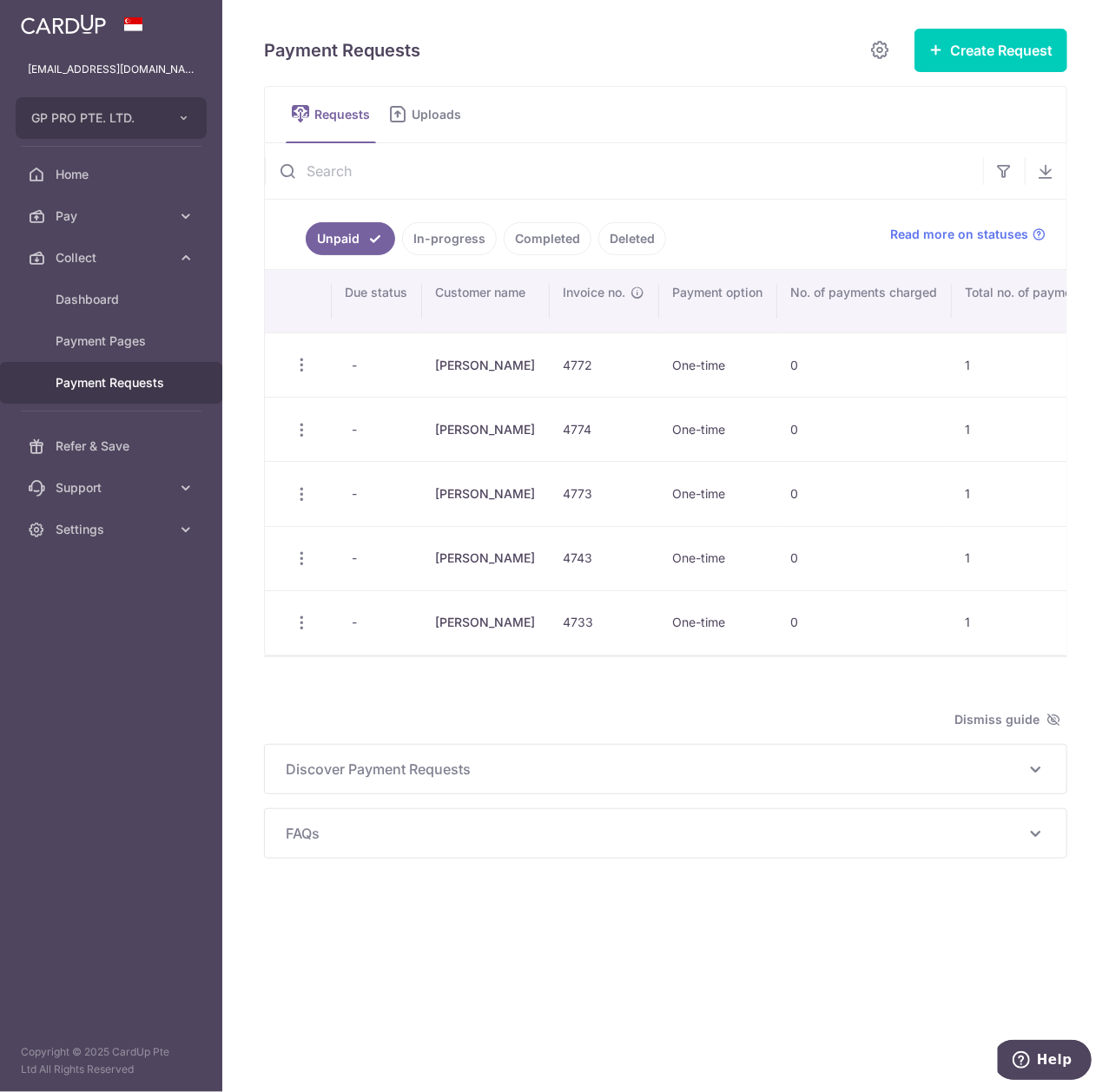
click at [144, 381] on span "Payment Requests" at bounding box center [113, 383] width 115 height 18
click at [994, 59] on button "Create Request" at bounding box center [990, 50] width 153 height 43
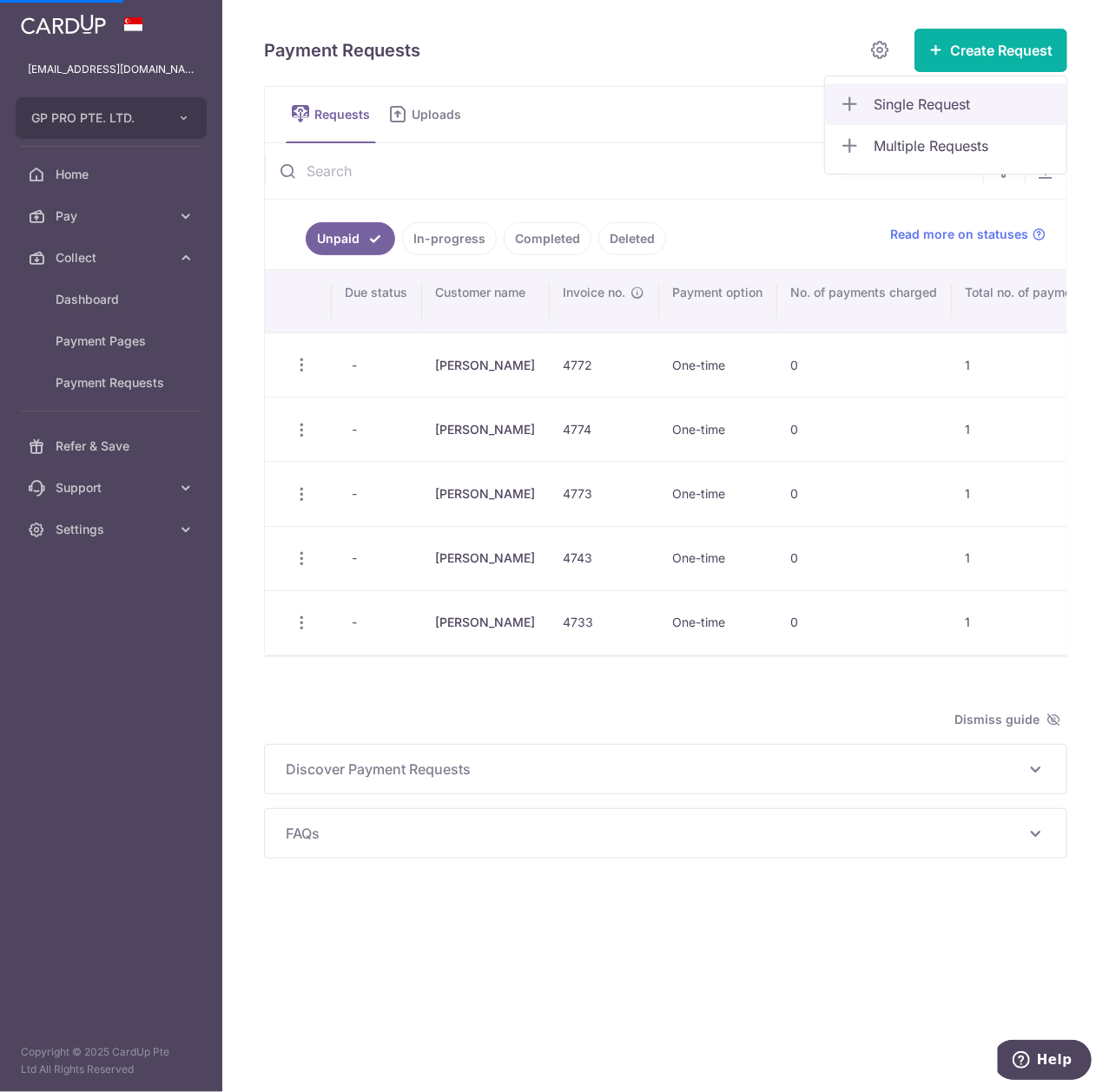
click at [933, 108] on span "Single Request" at bounding box center [963, 104] width 179 height 21
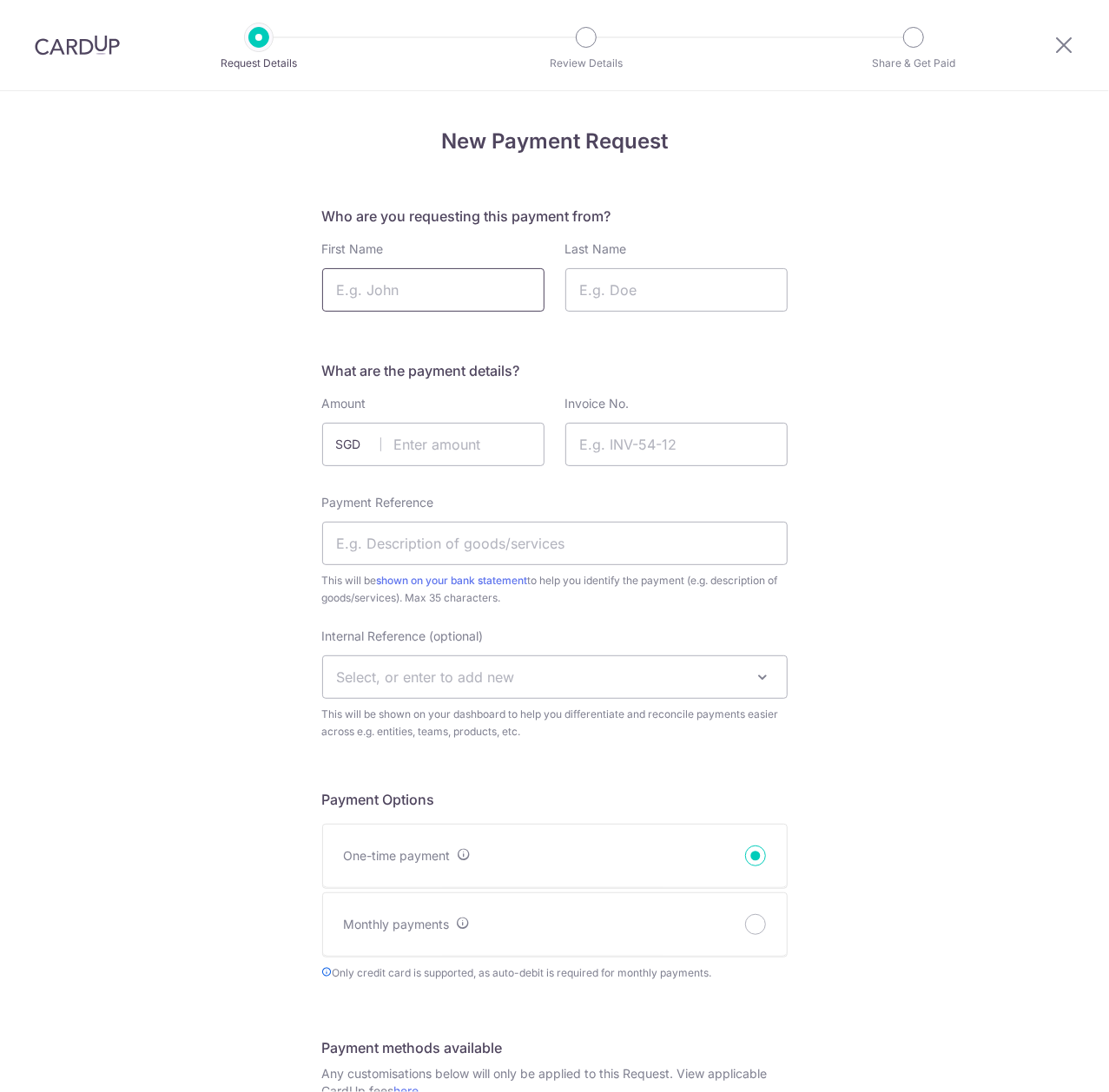
drag, startPoint x: 0, startPoint y: 0, endPoint x: 480, endPoint y: 288, distance: 559.8
click at [456, 288] on input "First Name" at bounding box center [434, 289] width 222 height 43
type input "Shindy"
click at [605, 282] on input "Last Name" at bounding box center [676, 289] width 222 height 43
type input "Je"
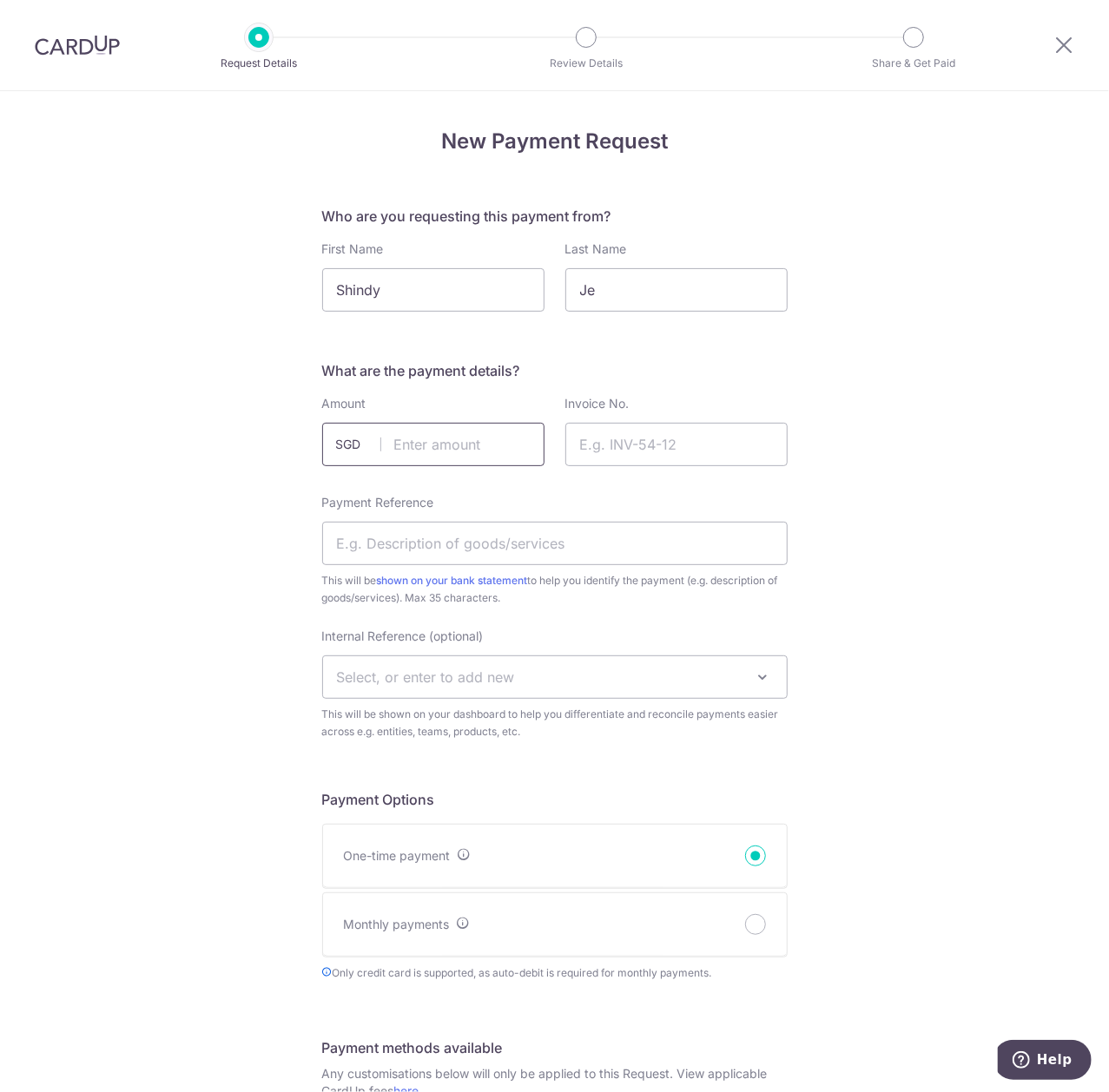
click at [498, 442] on input "text" at bounding box center [434, 444] width 222 height 43
type input "283.40"
click at [636, 448] on input "Invoice No." at bounding box center [676, 444] width 222 height 43
click at [647, 448] on input "Invoice No." at bounding box center [676, 444] width 222 height 43
type input "4775"
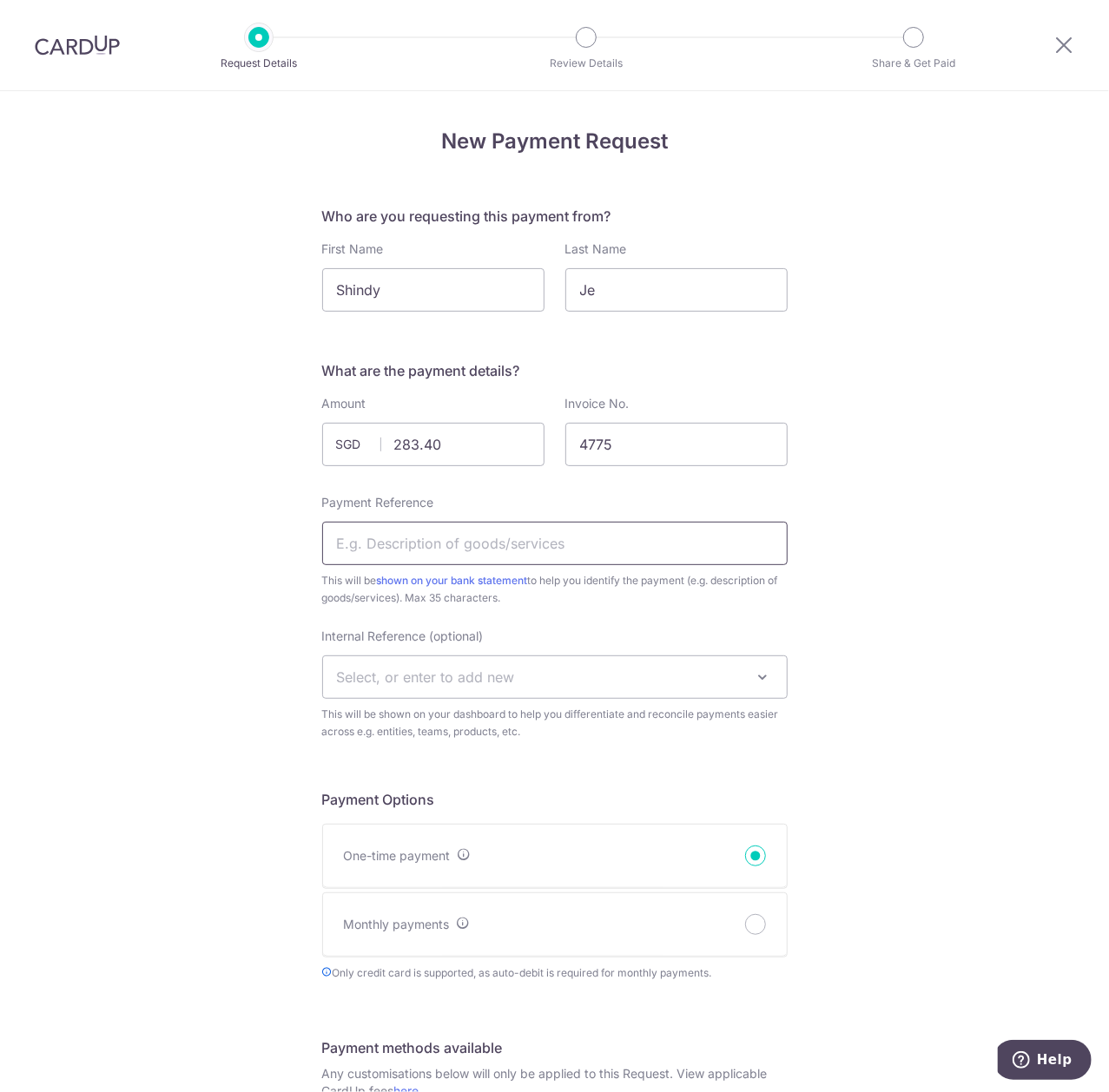
click at [578, 550] on input "Payment Reference" at bounding box center [555, 543] width 465 height 43
click at [630, 549] on input "Payment Reference" at bounding box center [555, 543] width 465 height 43
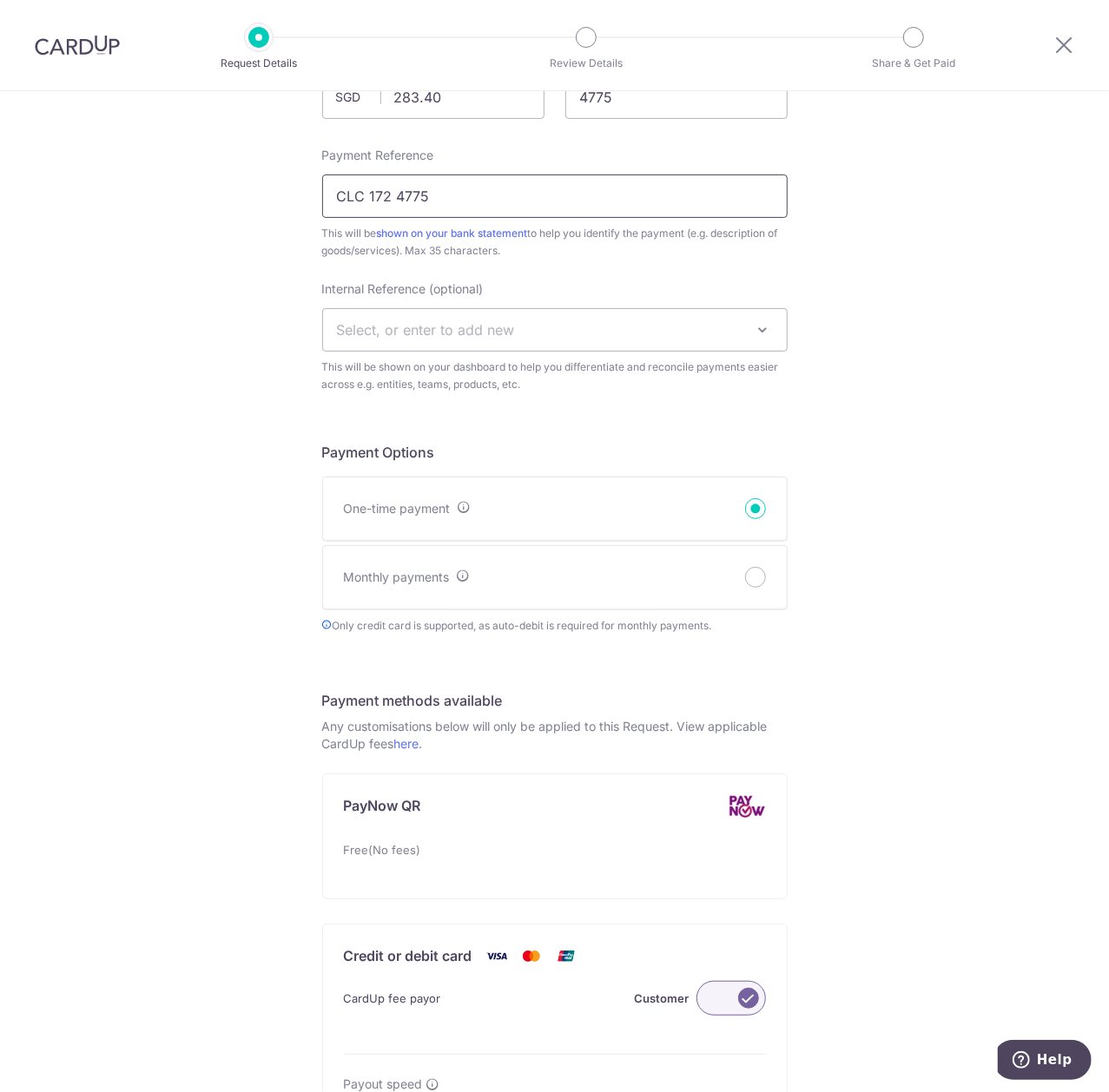
scroll to position [578, 0]
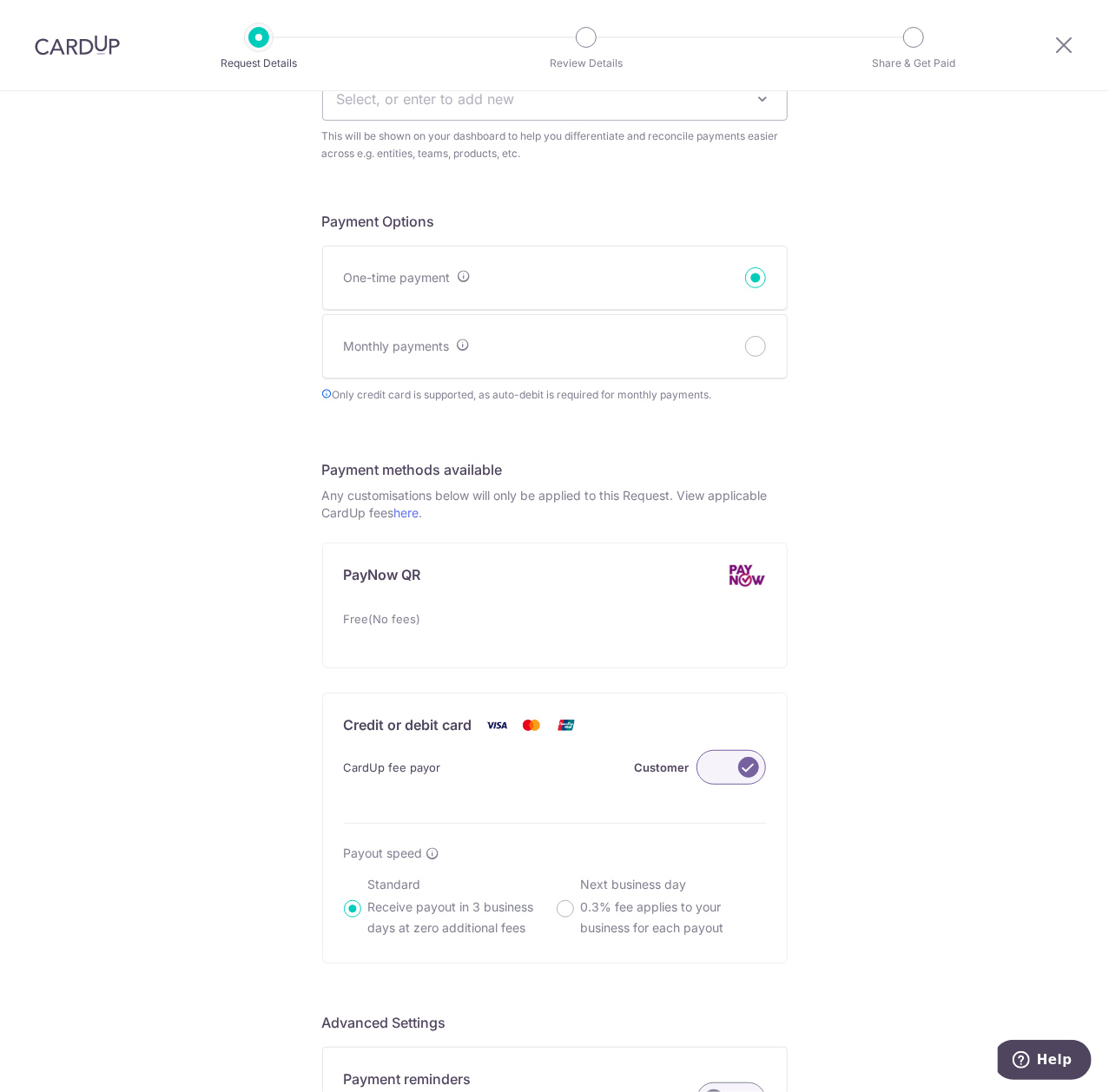
type input "CLC 172 4775"
click at [710, 771] on label at bounding box center [731, 767] width 70 height 34
click at [0, 0] on input "Customer" at bounding box center [0, 0] width 0 height 0
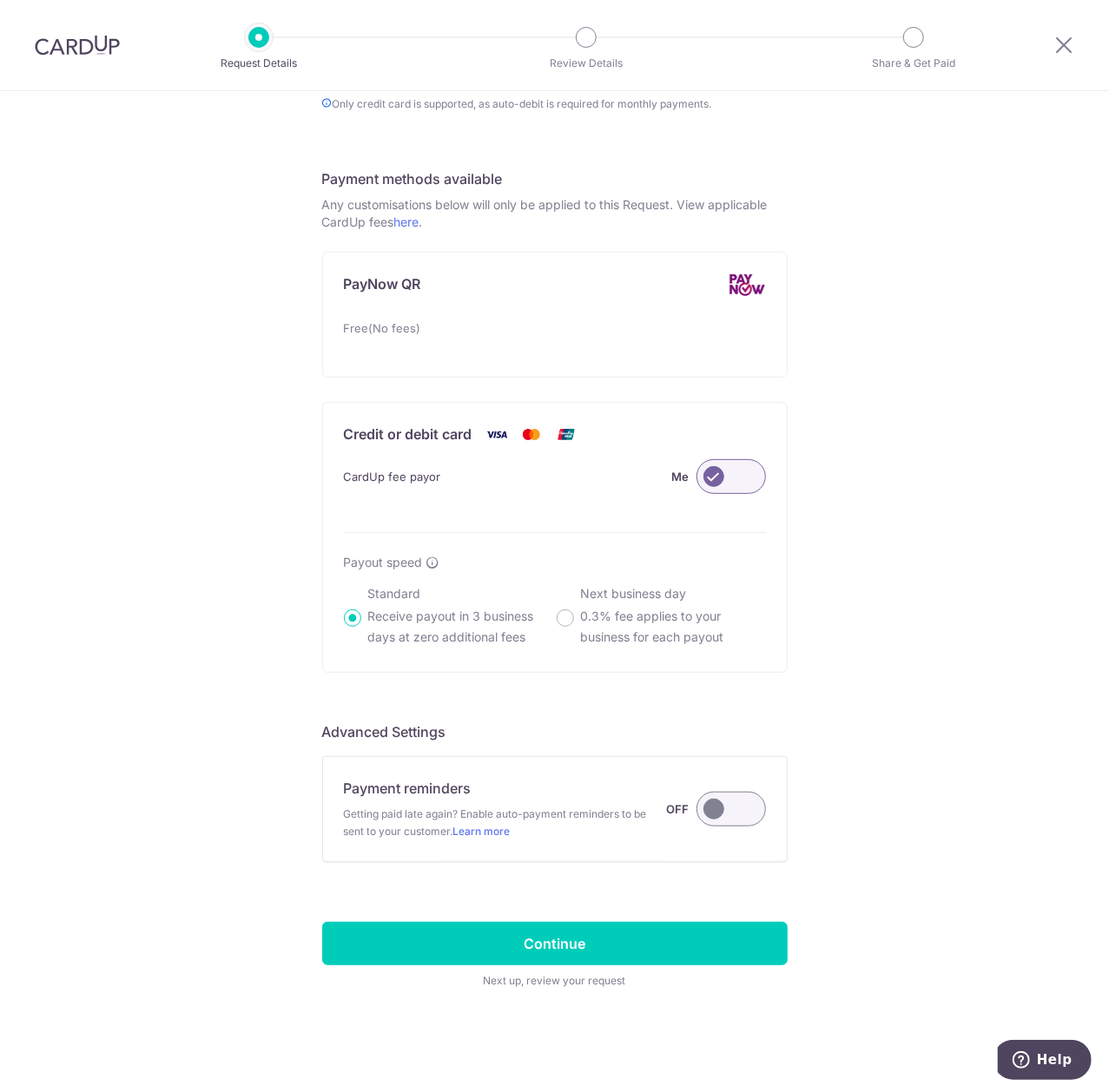
scroll to position [873, 0]
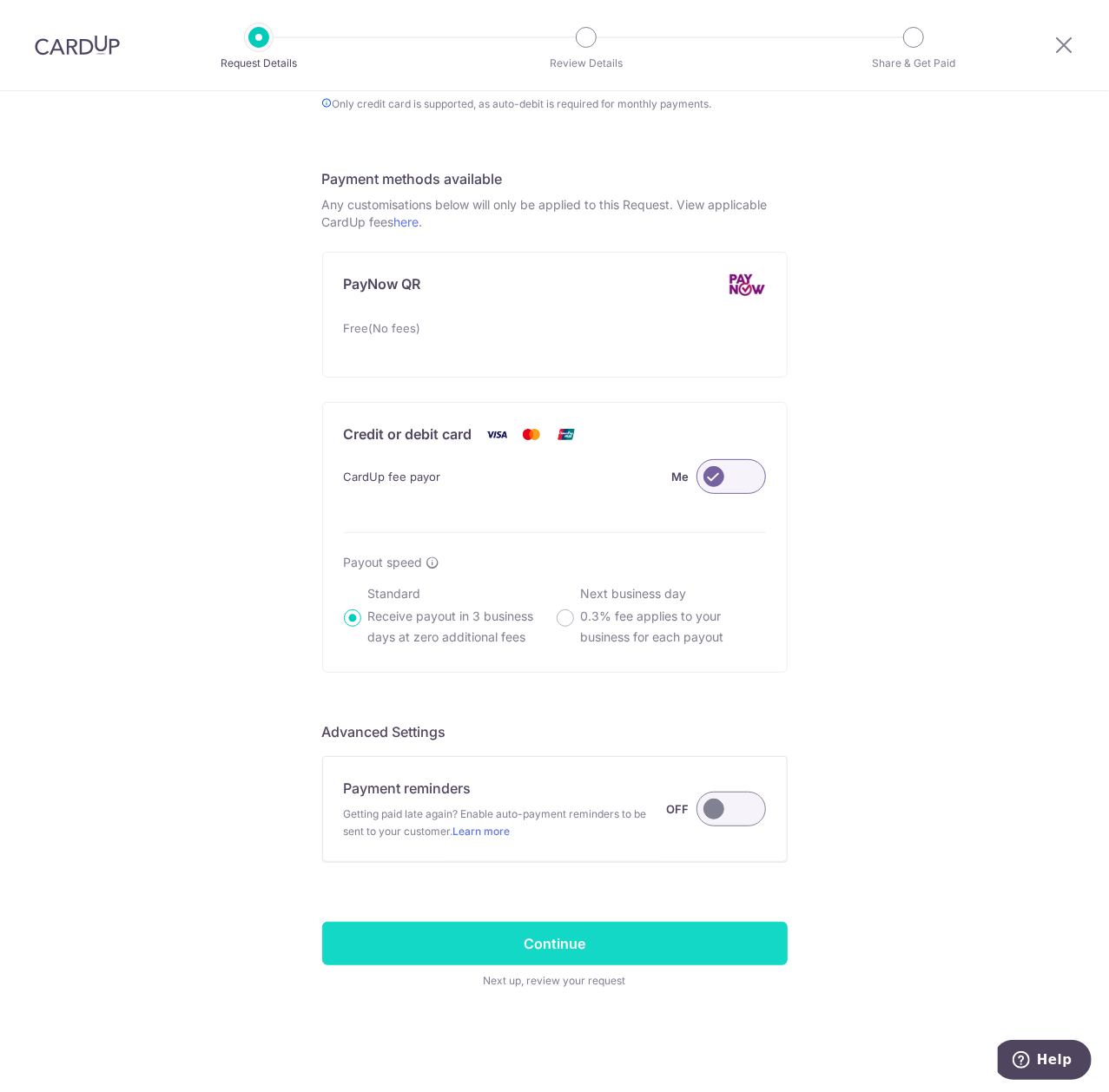
click at [665, 939] on input "Continue" at bounding box center [555, 943] width 465 height 43
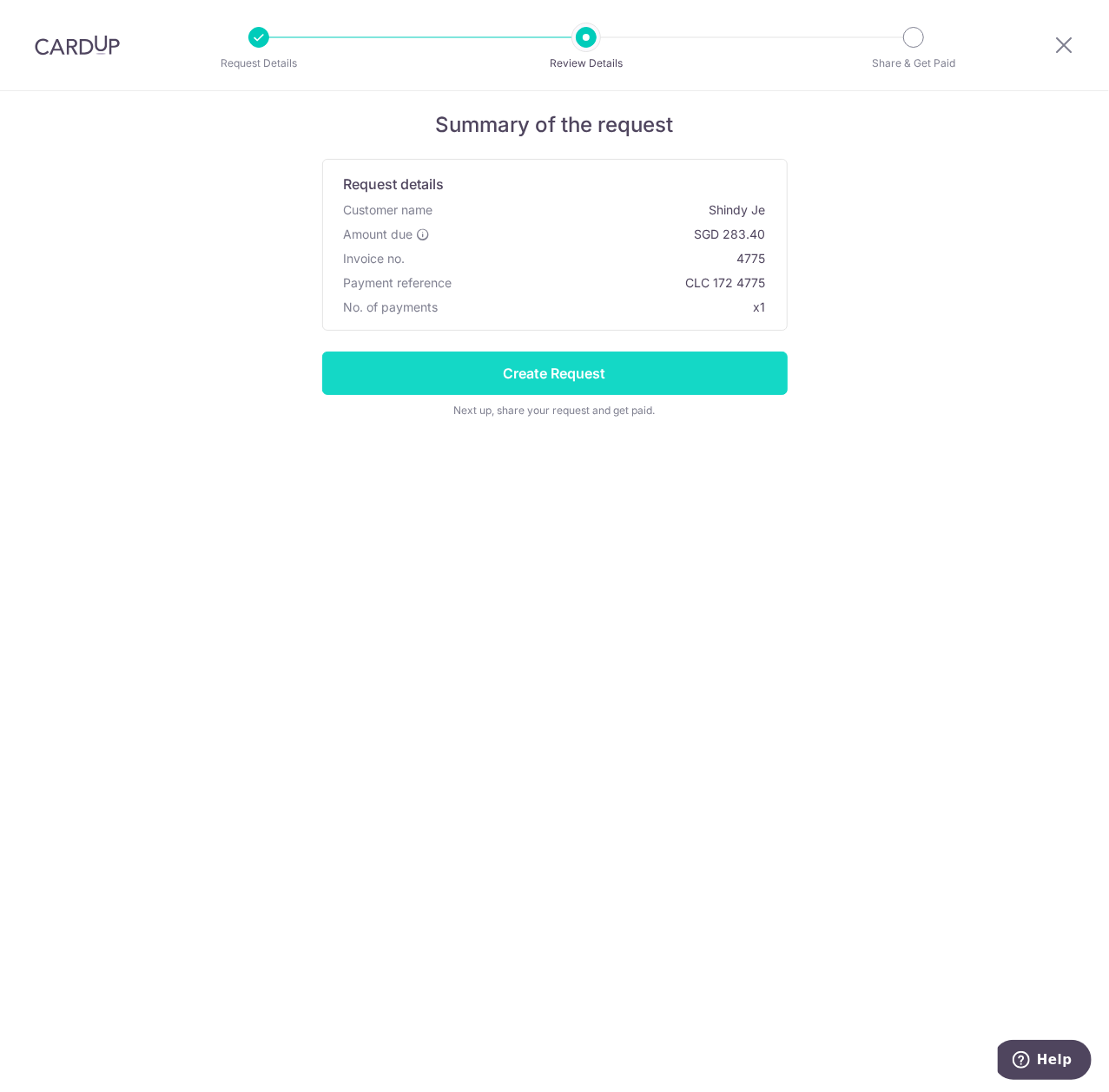
click at [621, 389] on input "Create Request" at bounding box center [555, 373] width 465 height 43
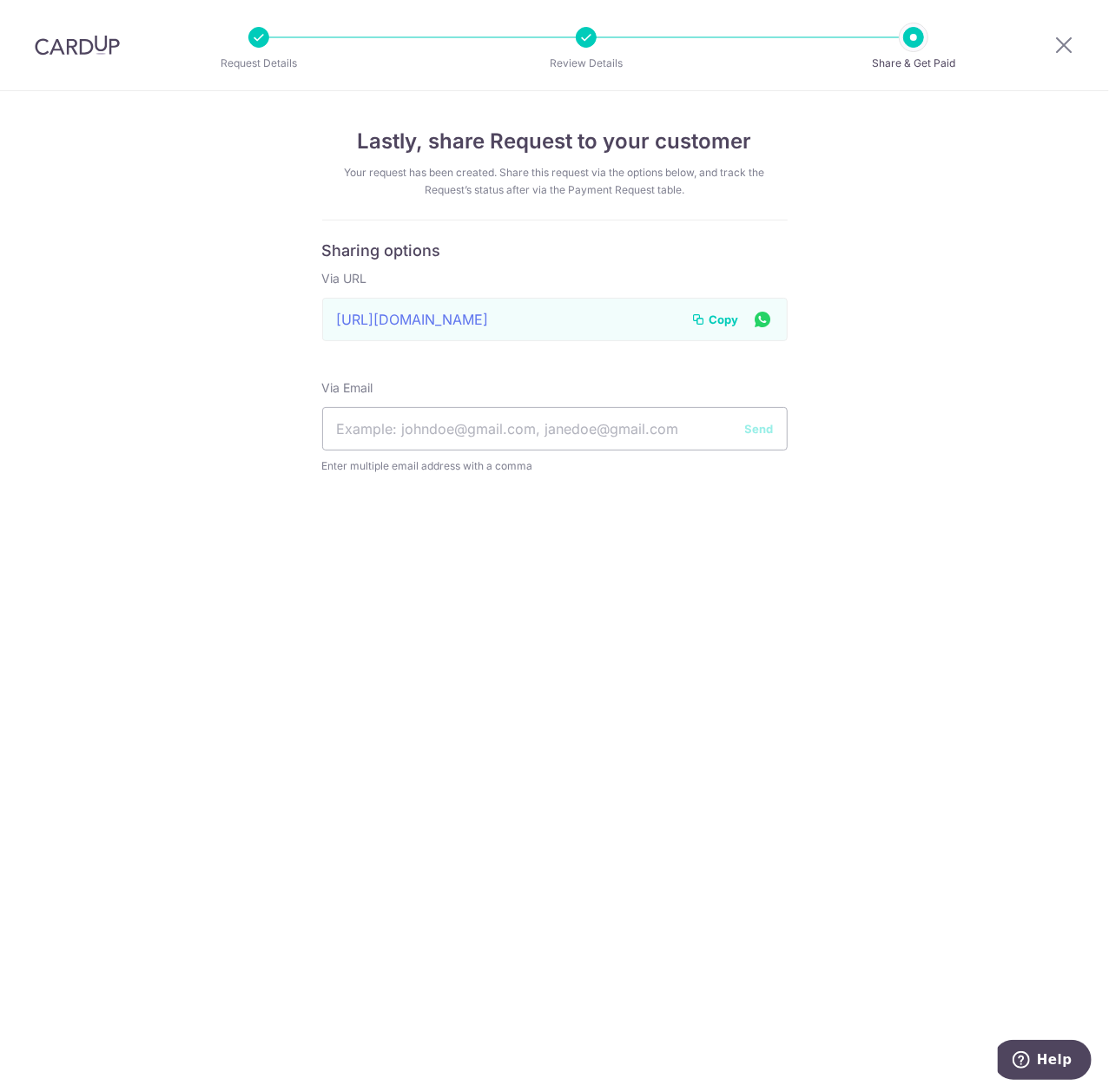
click at [716, 316] on span "Copy" at bounding box center [724, 320] width 29 height 18
